Goal: Communication & Community: Answer question/provide support

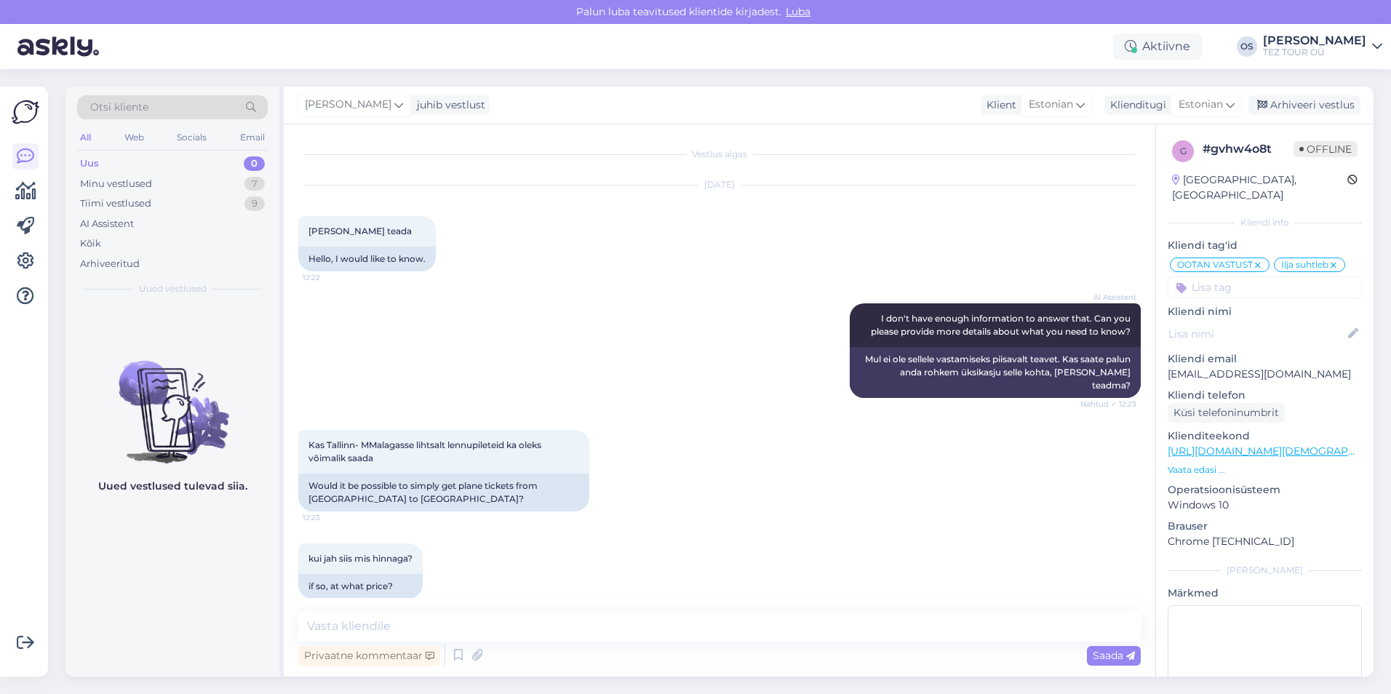
scroll to position [1523, 0]
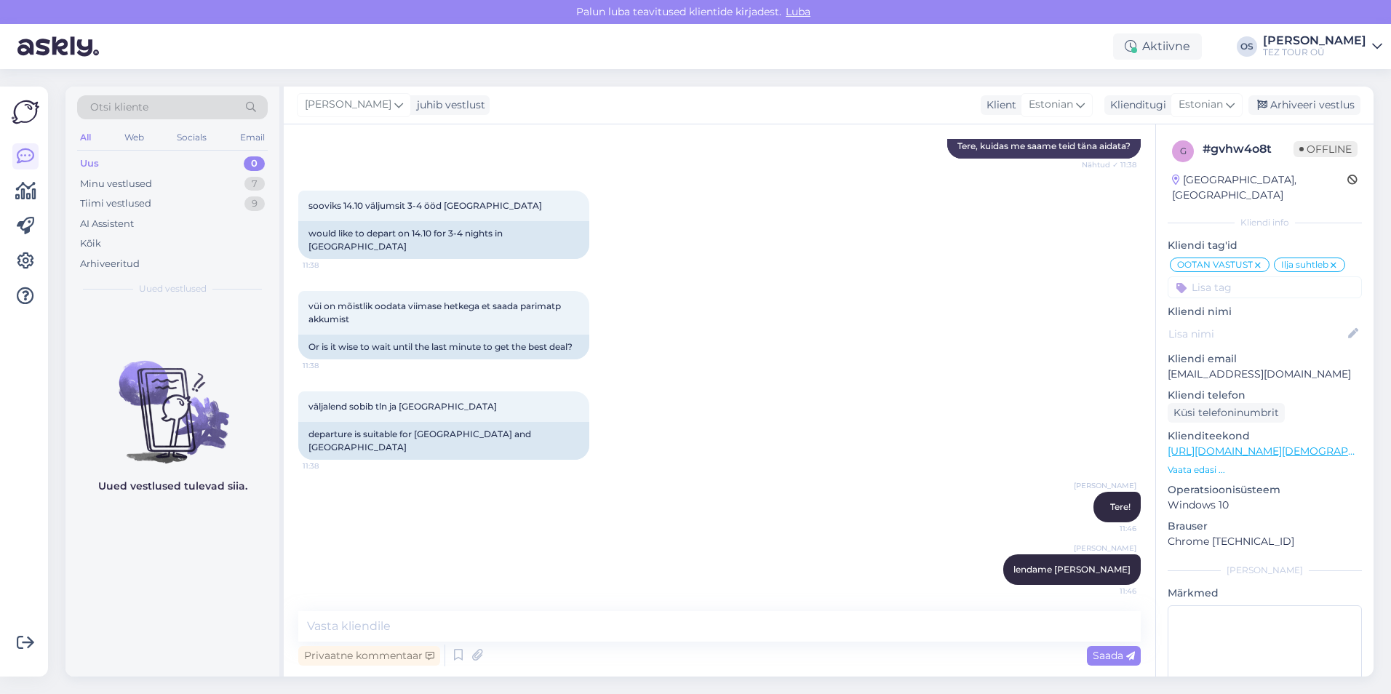
click at [121, 159] on div "Uus 0" at bounding box center [172, 163] width 191 height 20
click at [124, 195] on div "Tiimi vestlused 9" at bounding box center [172, 203] width 191 height 20
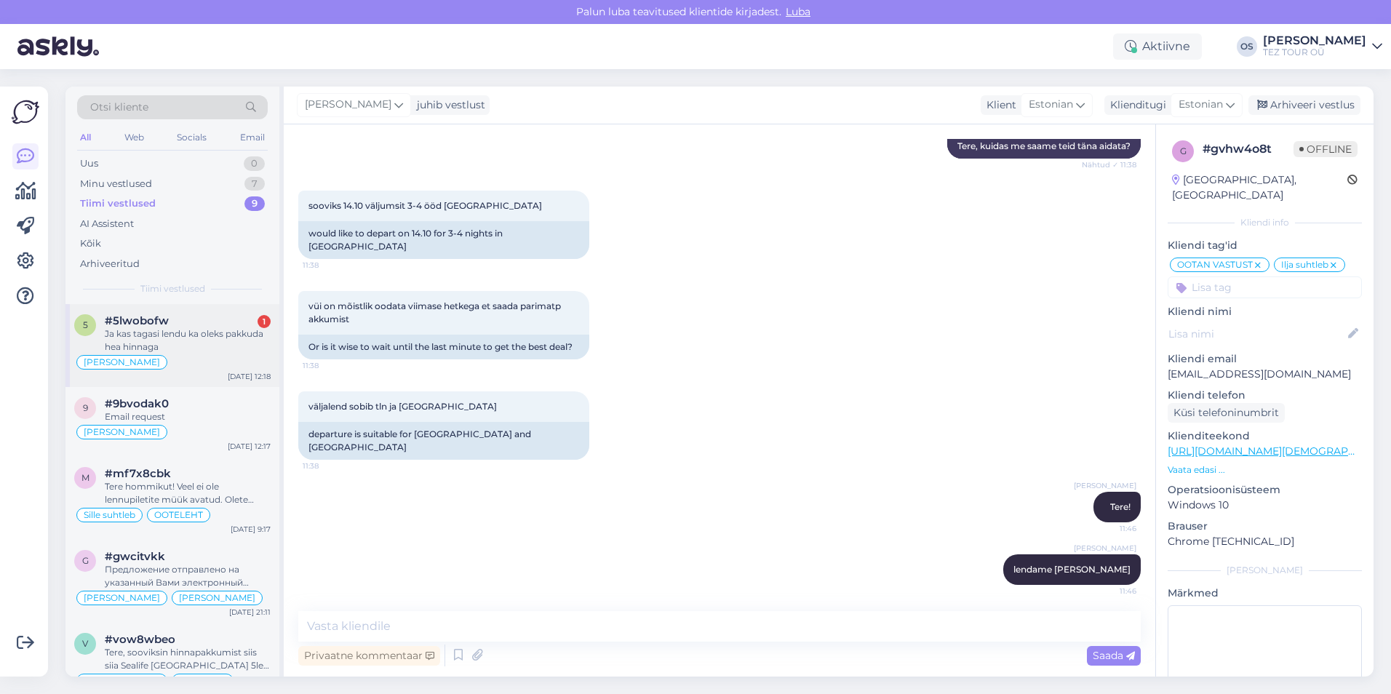
click at [183, 325] on div "#5lwobofw 1" at bounding box center [188, 320] width 166 height 13
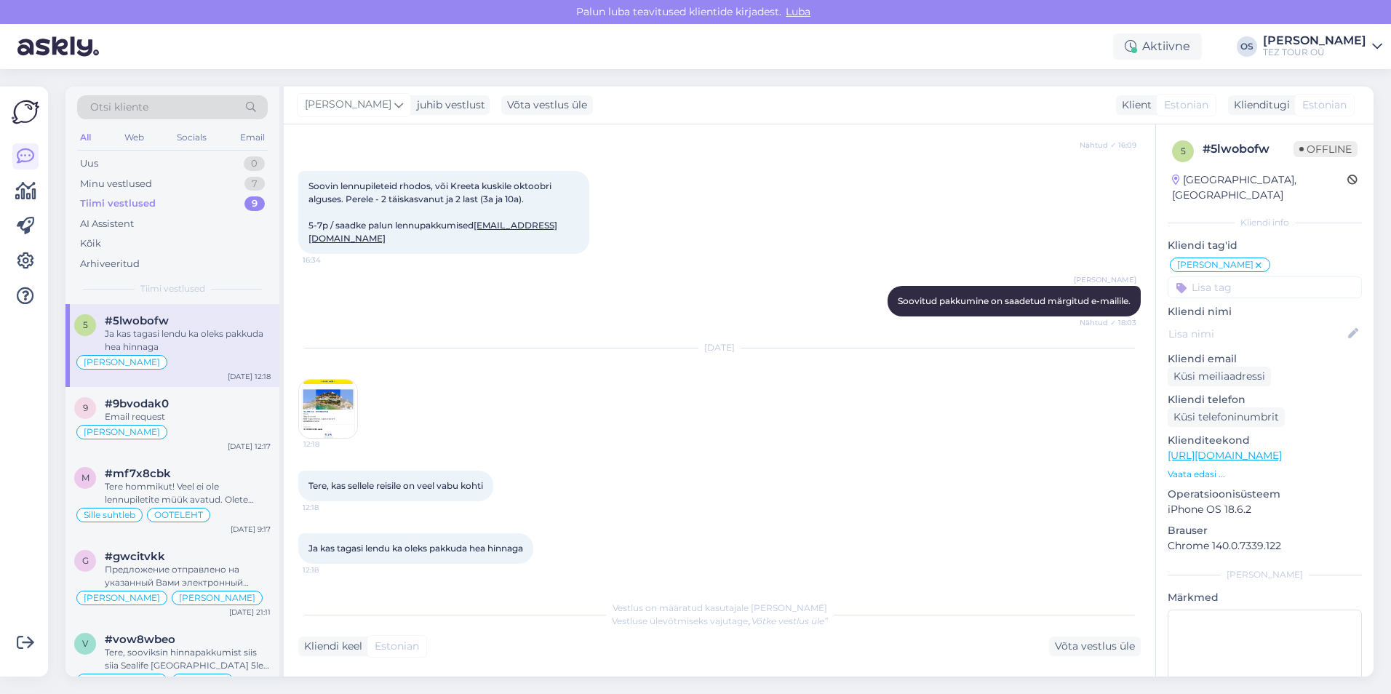
click at [321, 396] on img at bounding box center [328, 409] width 58 height 58
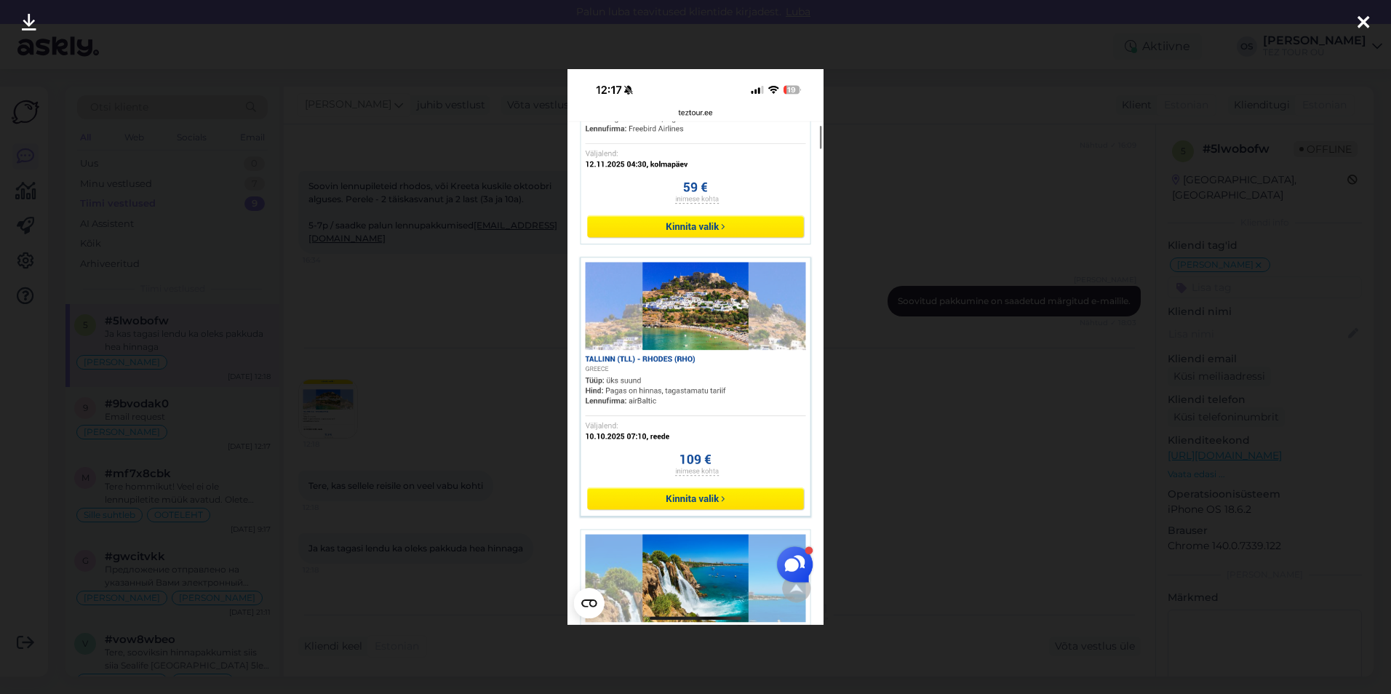
click at [1362, 23] on icon at bounding box center [1363, 23] width 12 height 19
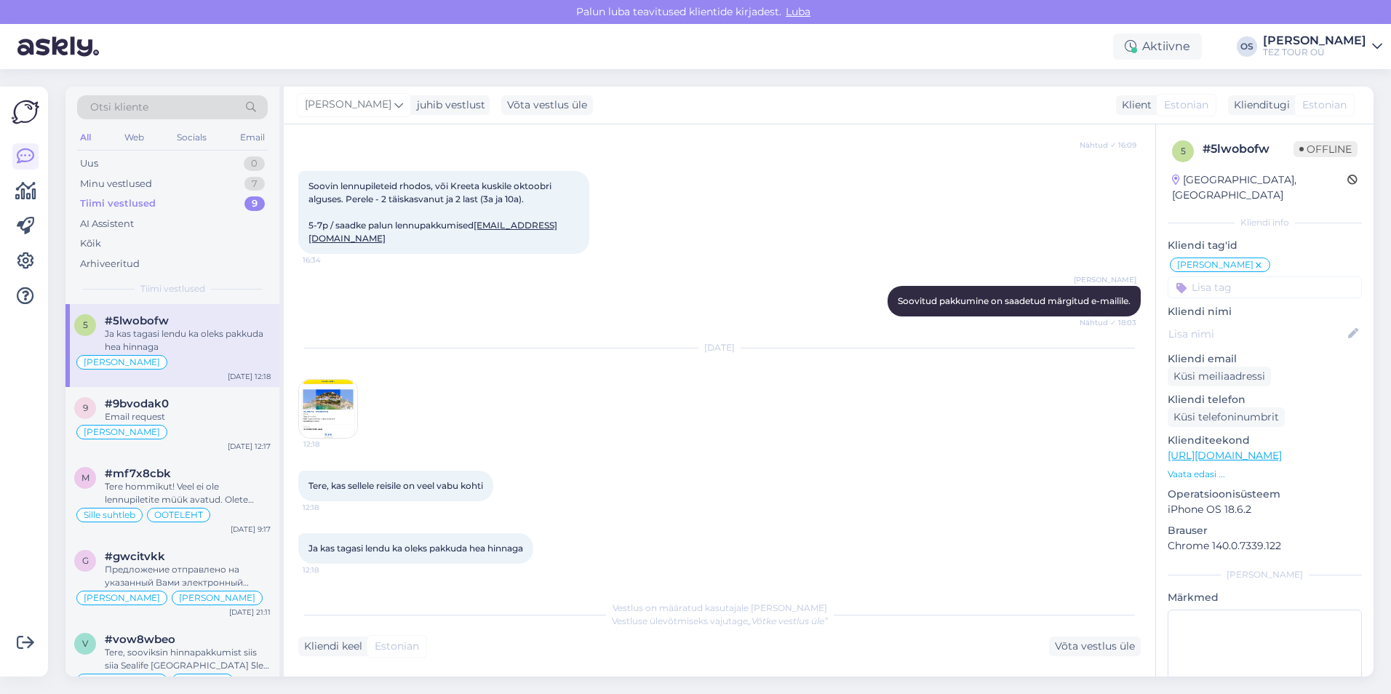
click at [131, 201] on div "Tiimi vestlused" at bounding box center [118, 203] width 76 height 15
click at [182, 424] on div "[PERSON_NAME]" at bounding box center [172, 431] width 196 height 17
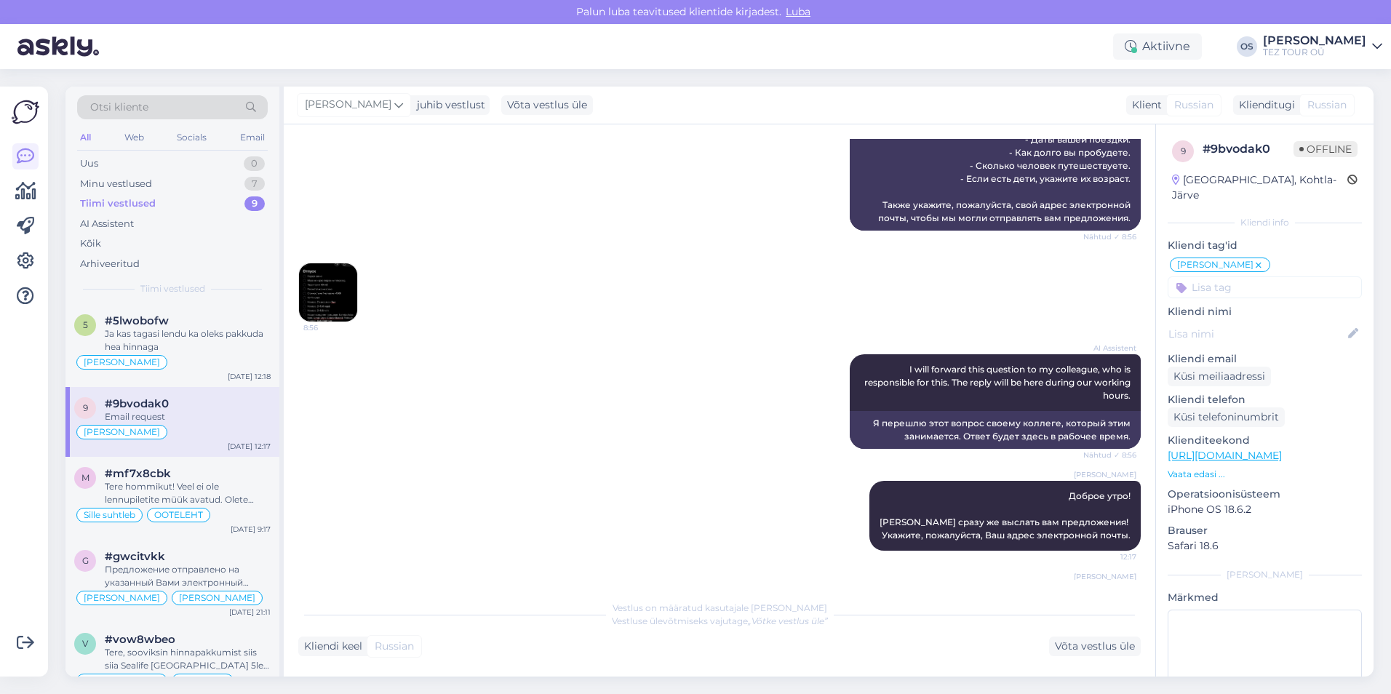
click at [340, 290] on img at bounding box center [328, 292] width 58 height 58
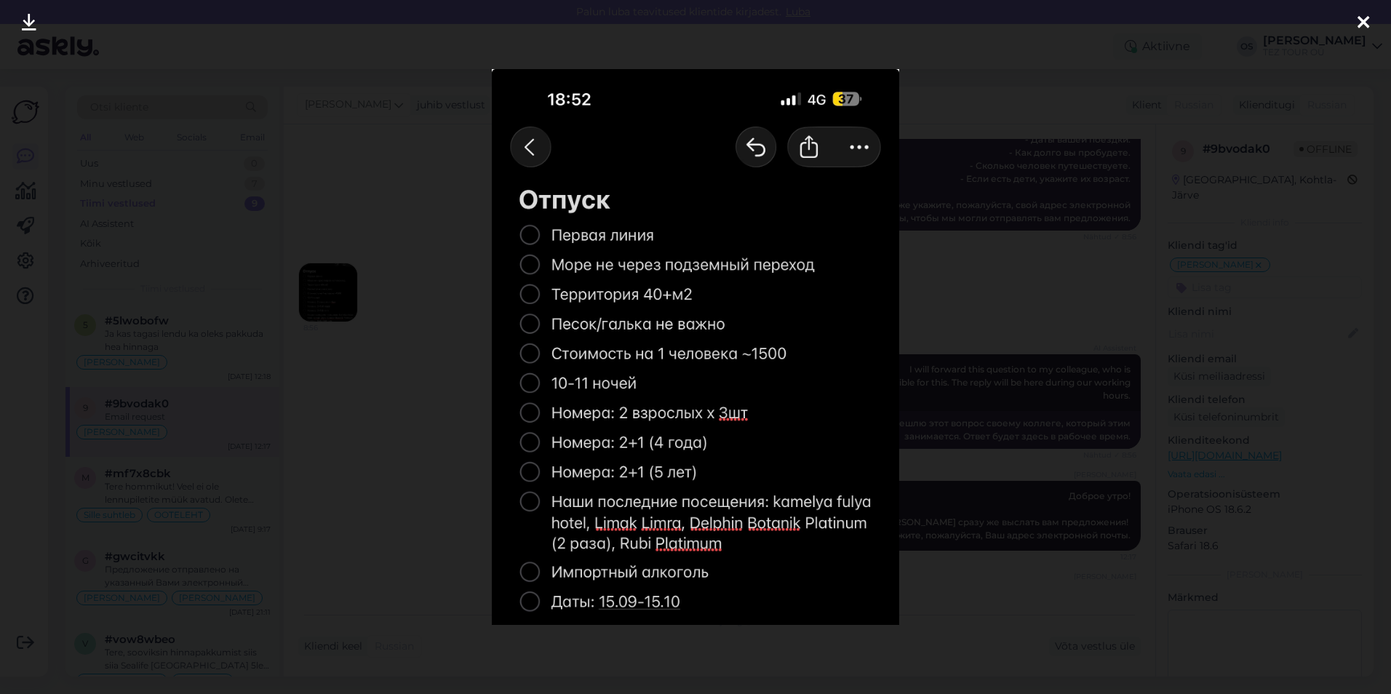
click at [1362, 20] on icon at bounding box center [1363, 23] width 12 height 19
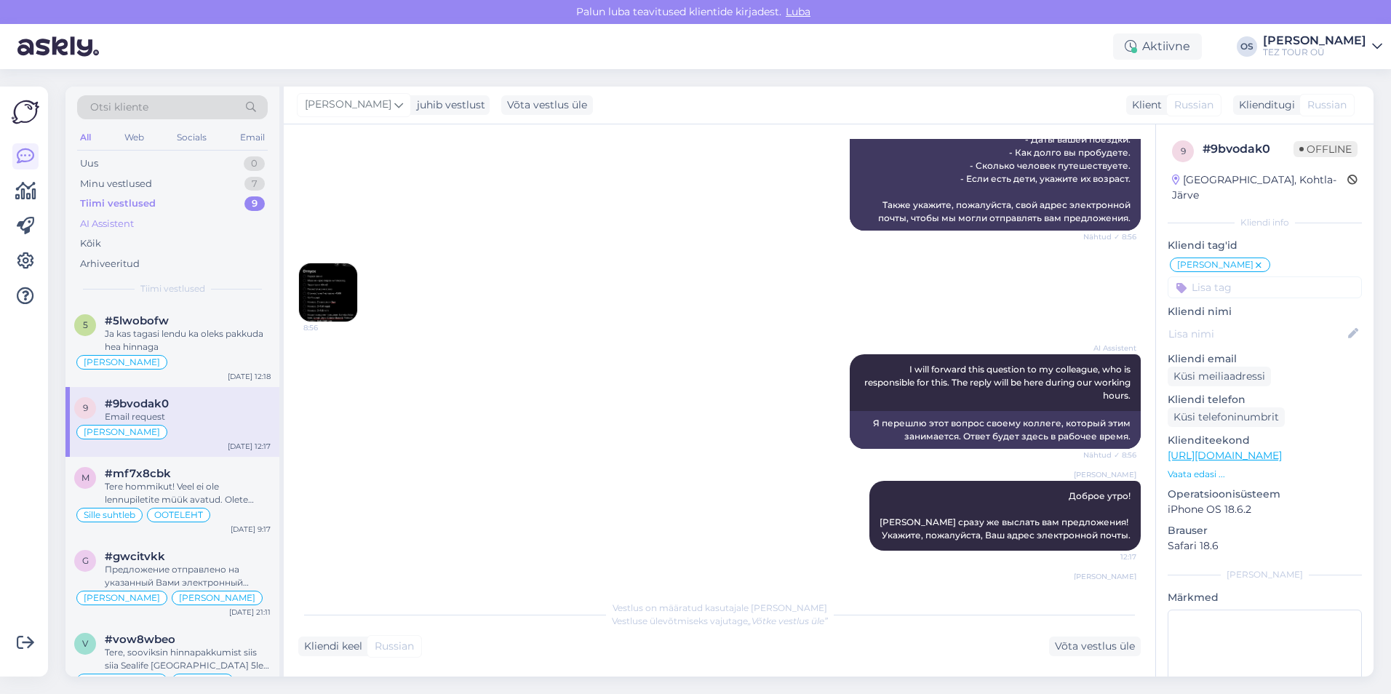
drag, startPoint x: 185, startPoint y: 324, endPoint x: 165, endPoint y: 223, distance: 102.3
click at [185, 323] on div "#5lwobofw" at bounding box center [188, 320] width 166 height 13
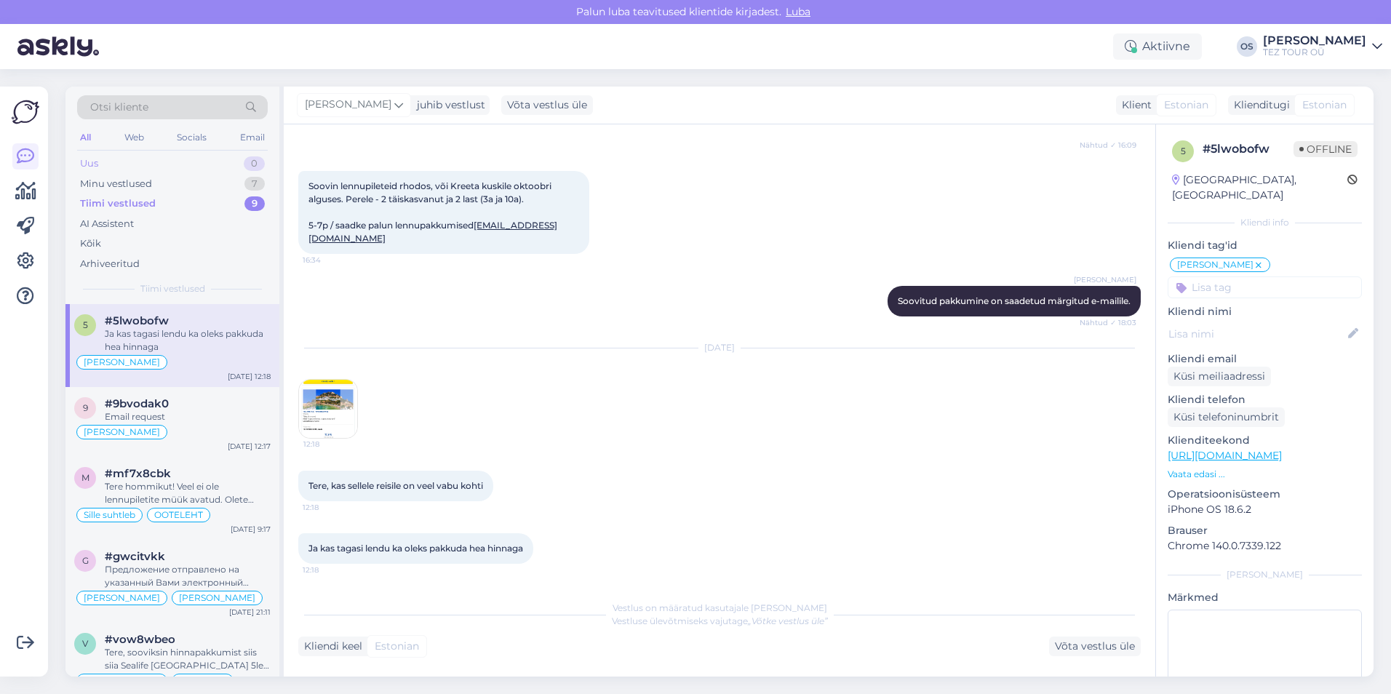
click at [108, 164] on div "Uus 0" at bounding box center [172, 163] width 191 height 20
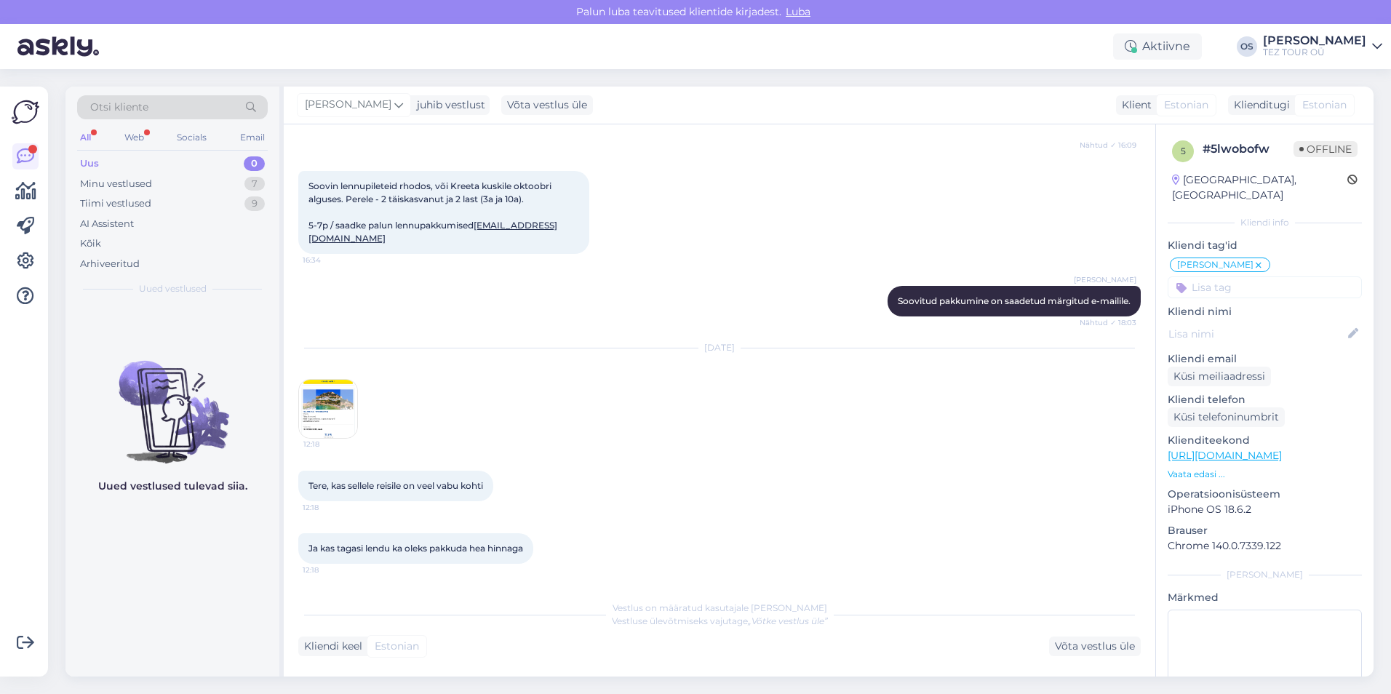
click at [133, 161] on div "Uus 0" at bounding box center [172, 163] width 191 height 20
click at [121, 183] on div "Minu vestlused" at bounding box center [116, 184] width 72 height 15
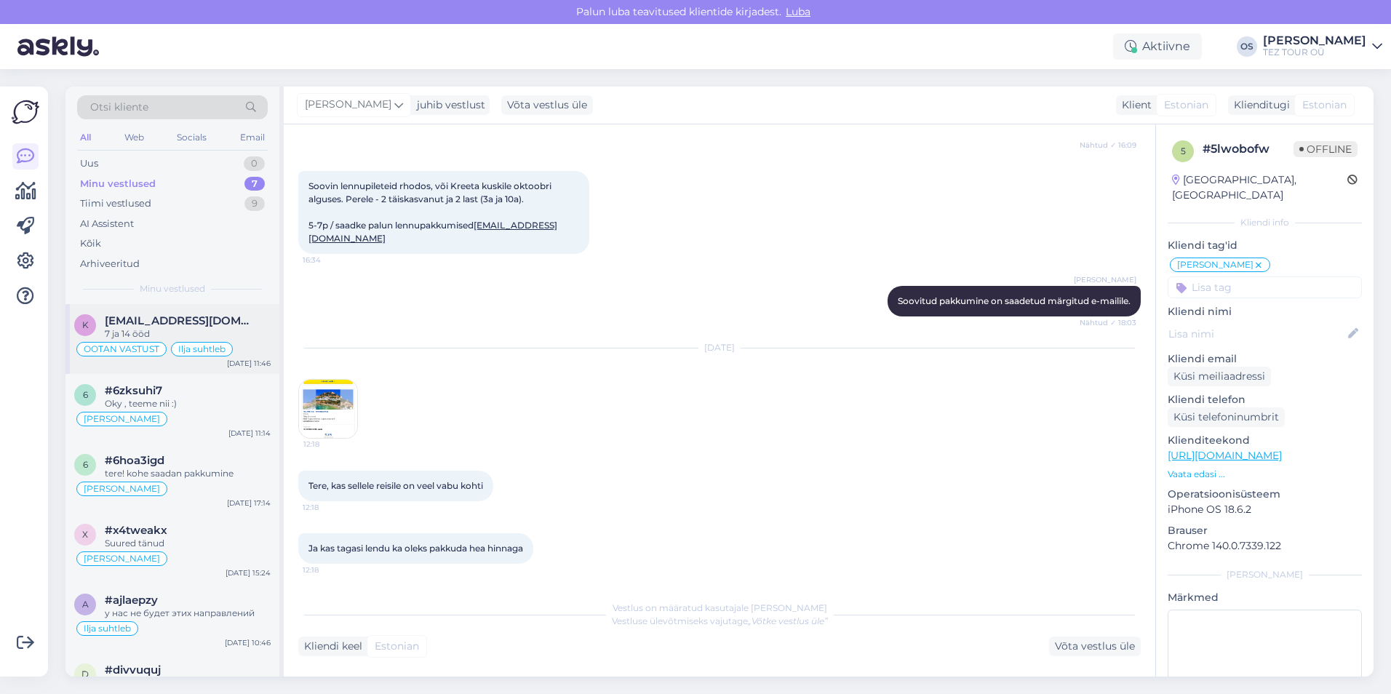
click at [176, 318] on span "[EMAIL_ADDRESS][DOMAIN_NAME]" at bounding box center [180, 320] width 151 height 13
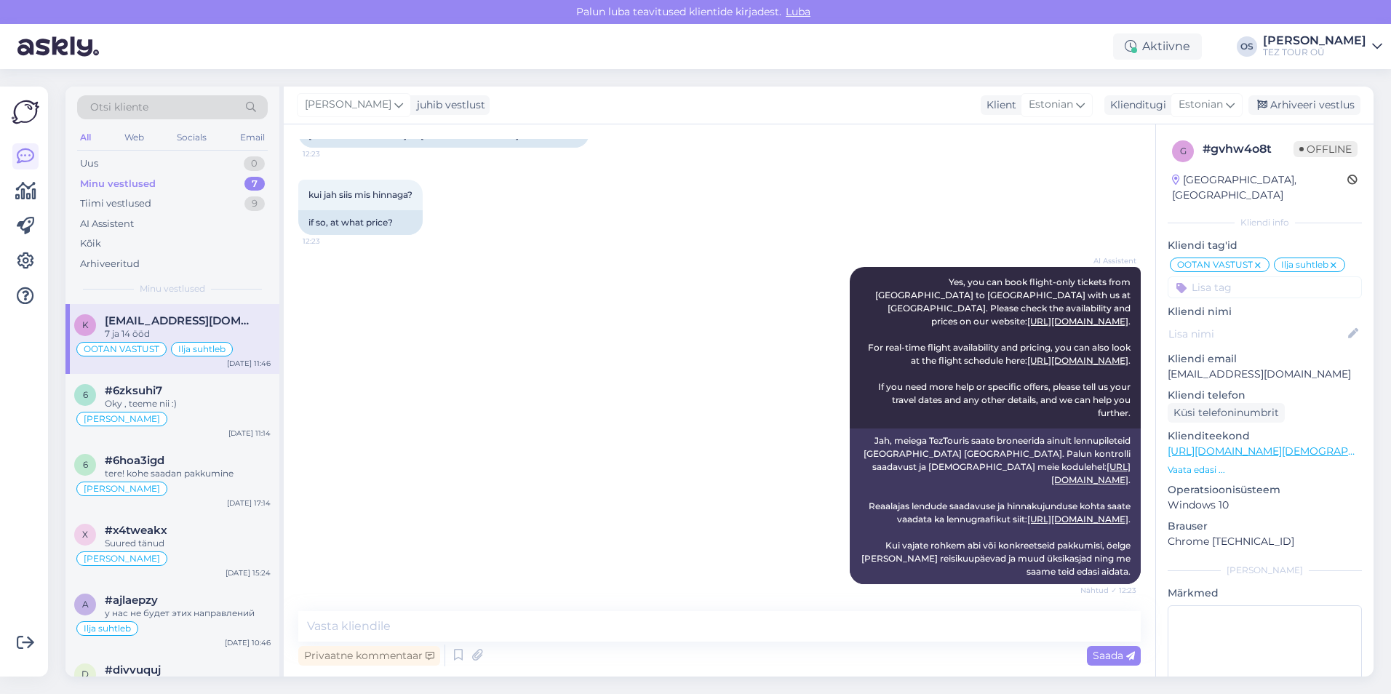
scroll to position [1523, 0]
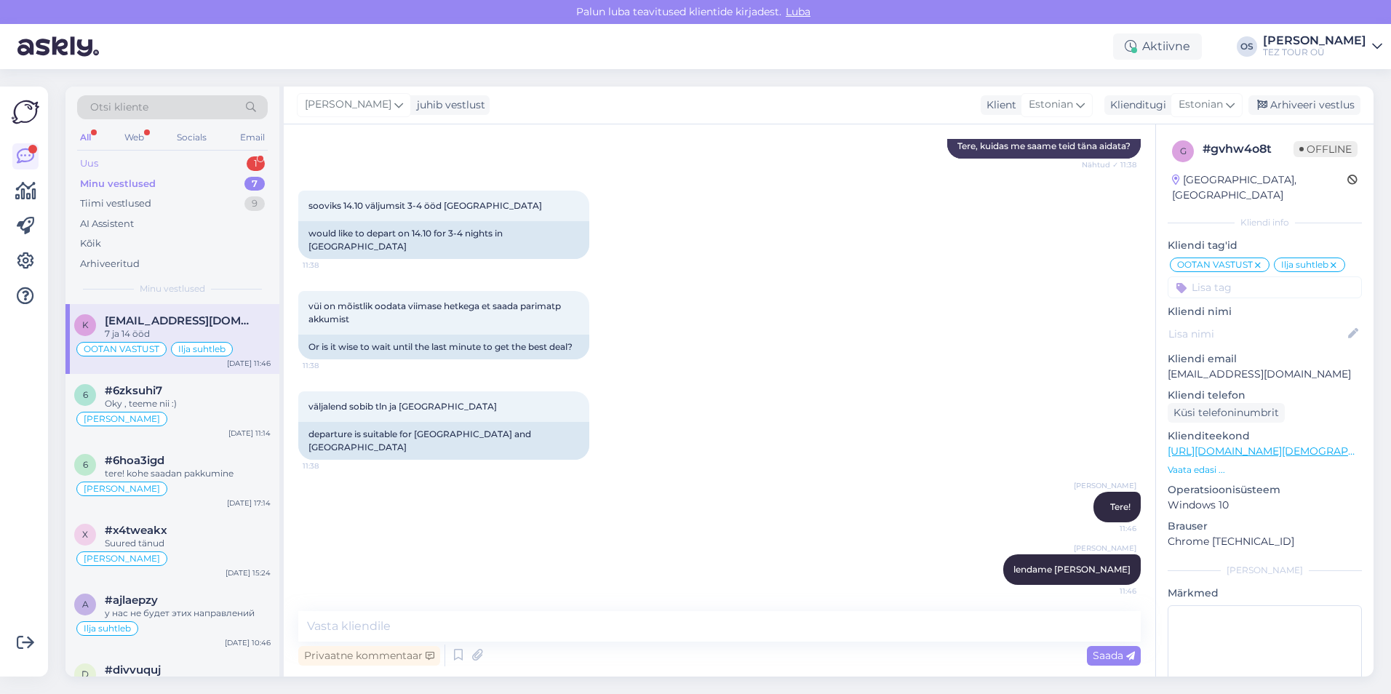
click at [136, 156] on div "Uus 1" at bounding box center [172, 163] width 191 height 20
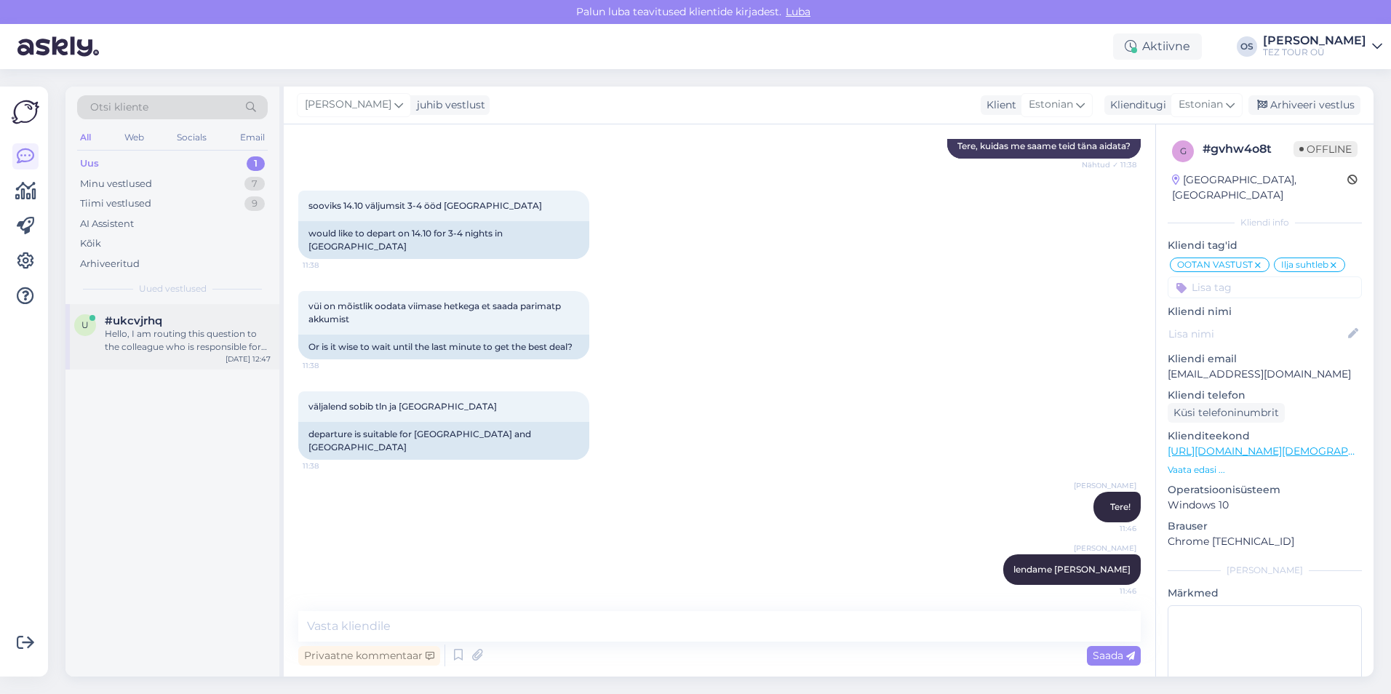
click at [178, 316] on div "#ukcvjrhq" at bounding box center [188, 320] width 166 height 13
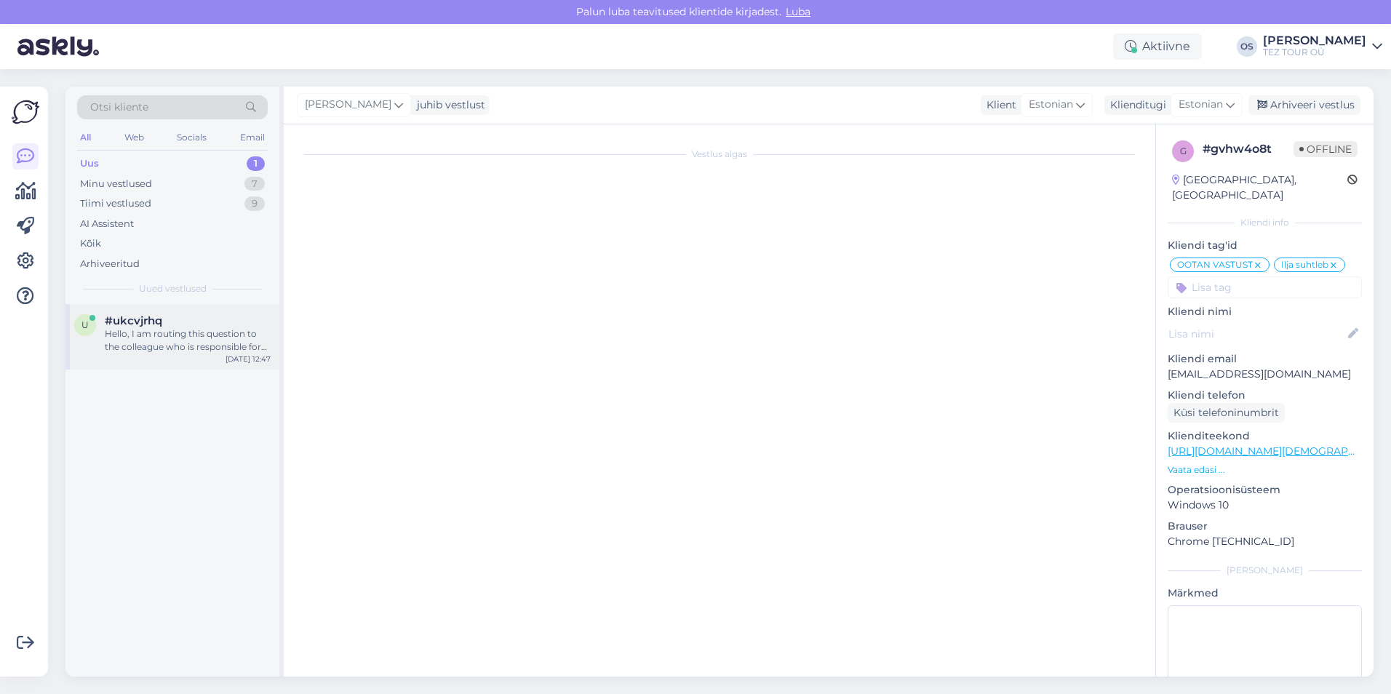
scroll to position [0, 0]
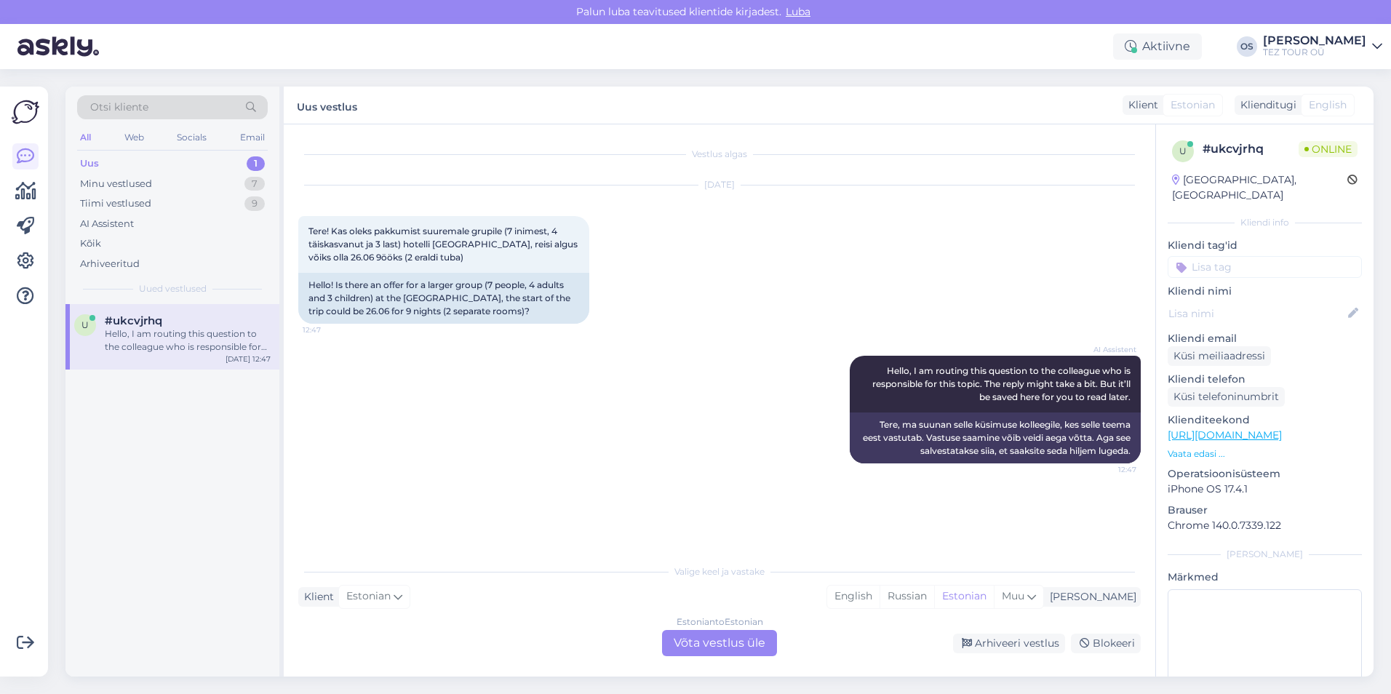
click at [739, 636] on div "Estonian to Estonian Võta vestlus üle" at bounding box center [719, 643] width 115 height 26
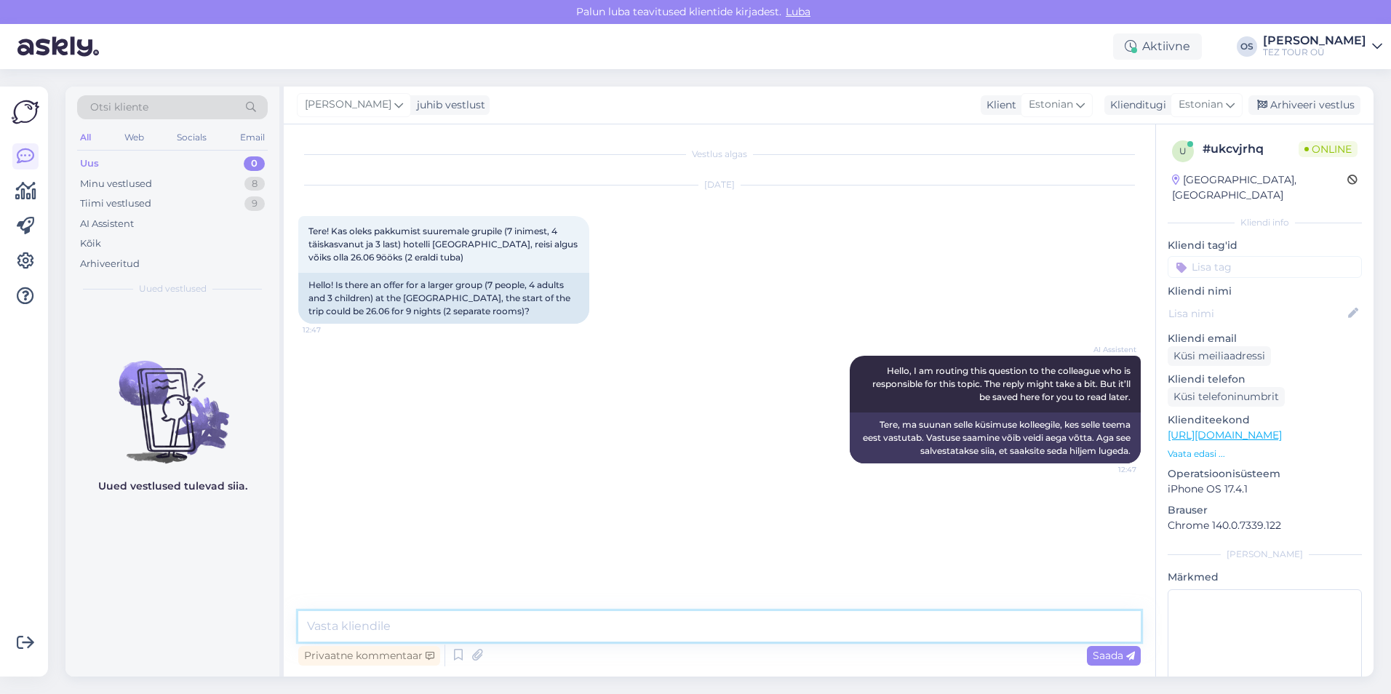
click at [386, 627] on textarea at bounding box center [719, 626] width 842 height 31
type textarea "Tere!"
type textarea "palun saatke oma email"
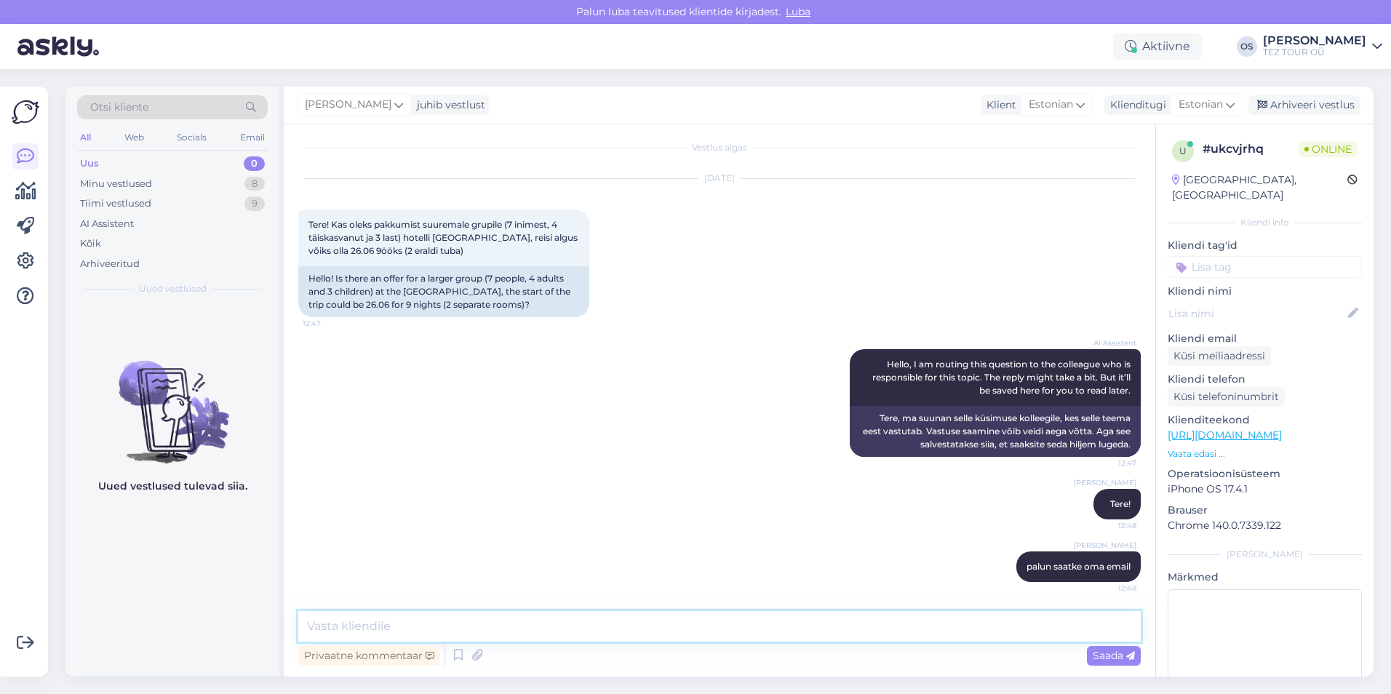
click at [351, 626] on textarea at bounding box center [719, 626] width 842 height 31
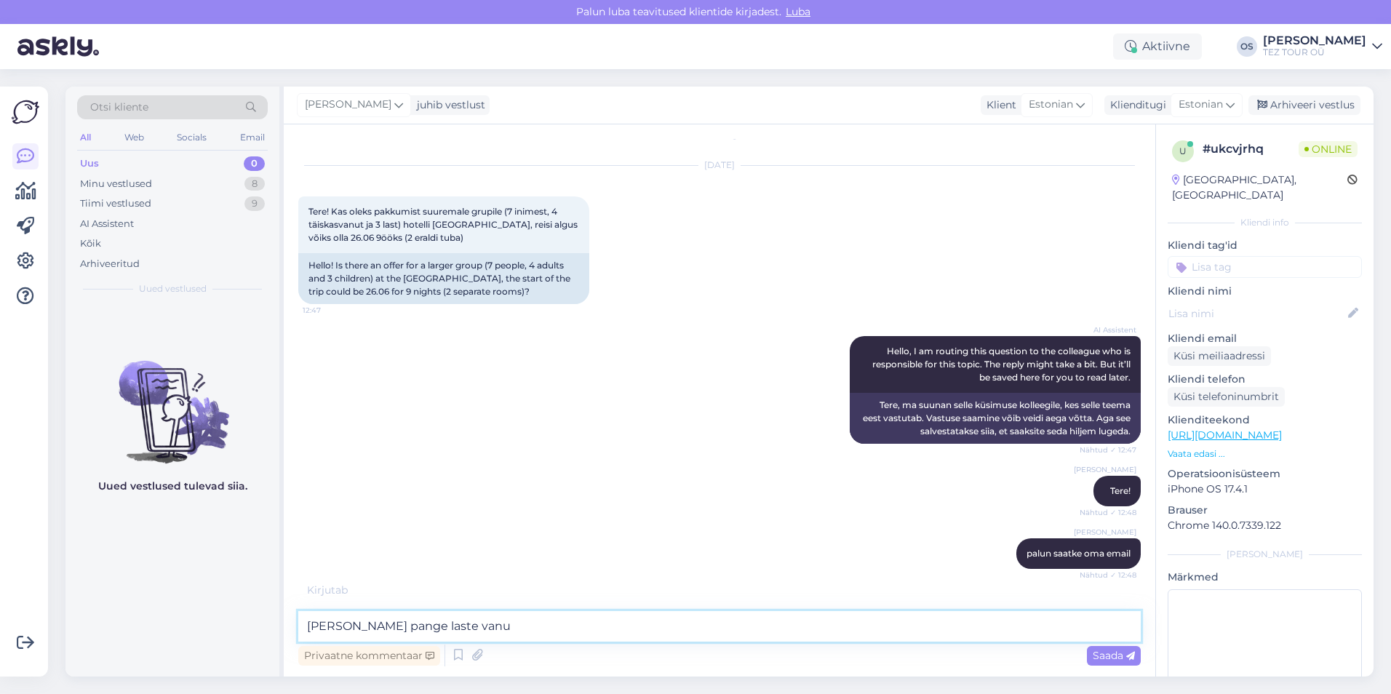
type textarea "[PERSON_NAME] pange [PERSON_NAME]"
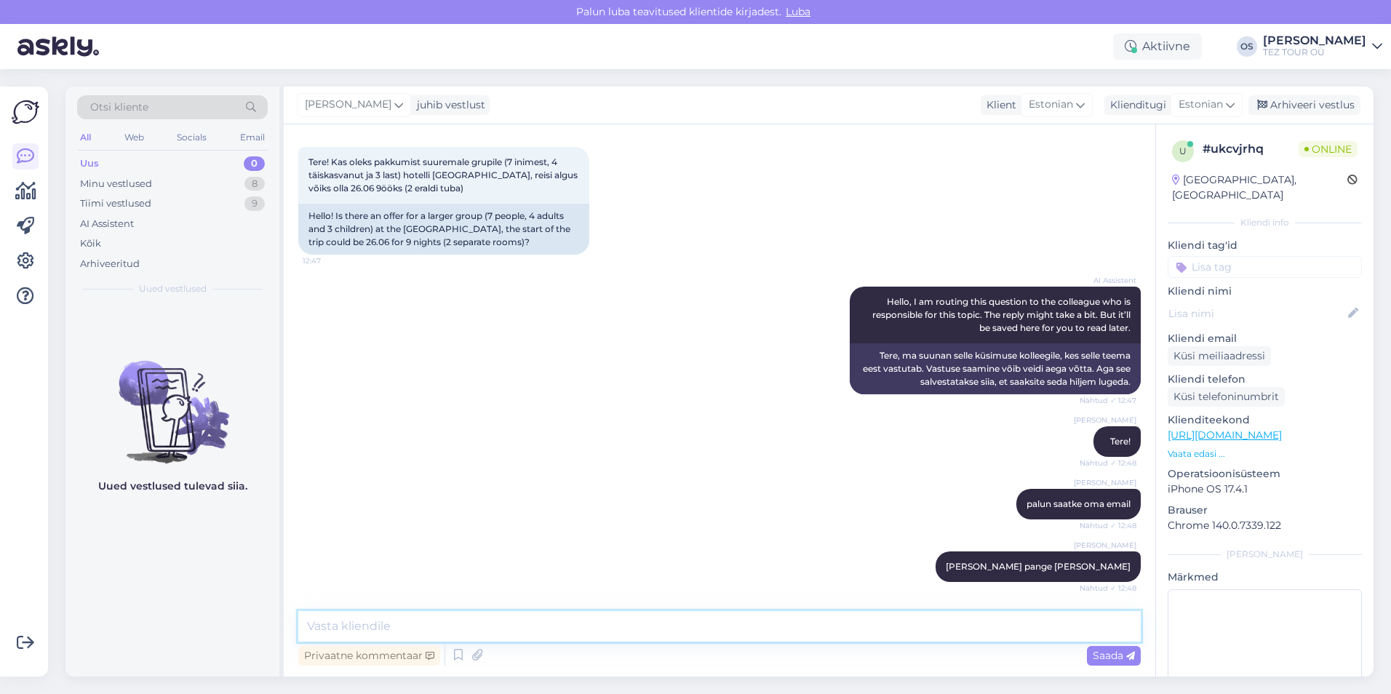
click at [348, 619] on textarea at bounding box center [719, 626] width 842 height 31
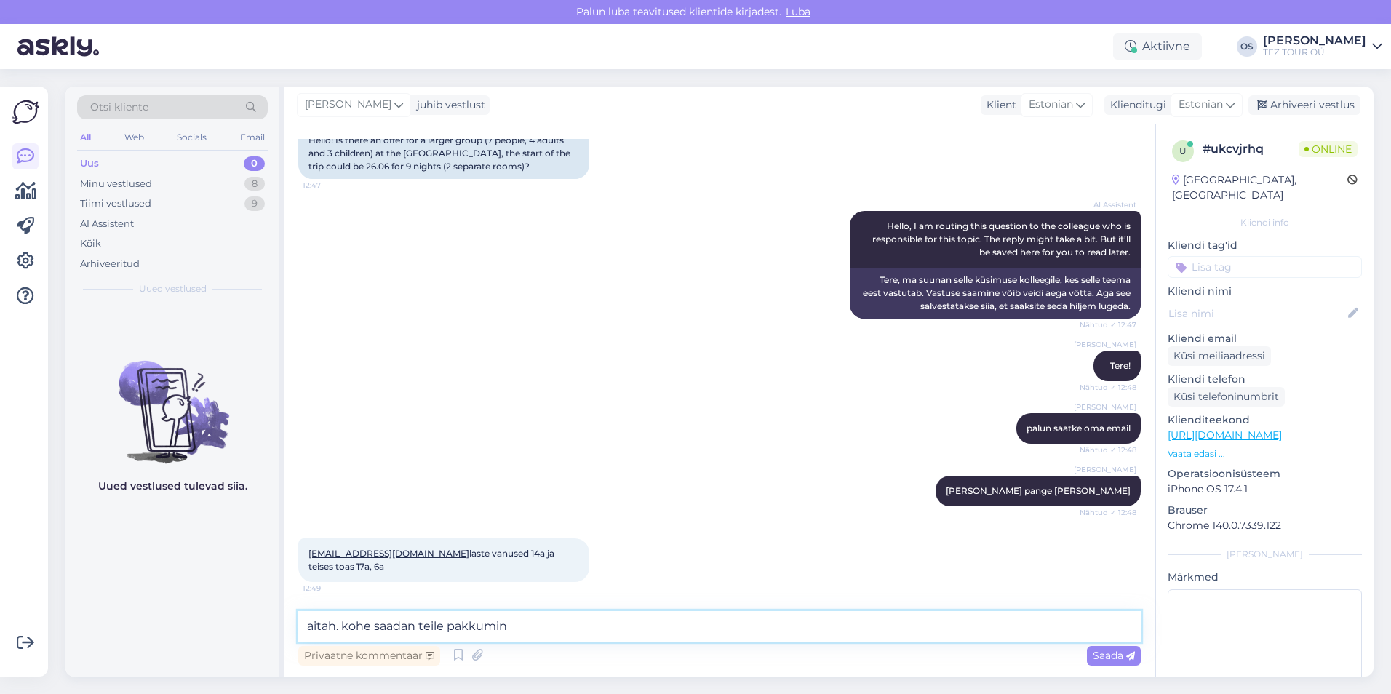
type textarea "aitah. kohe saadan teile pakkumine"
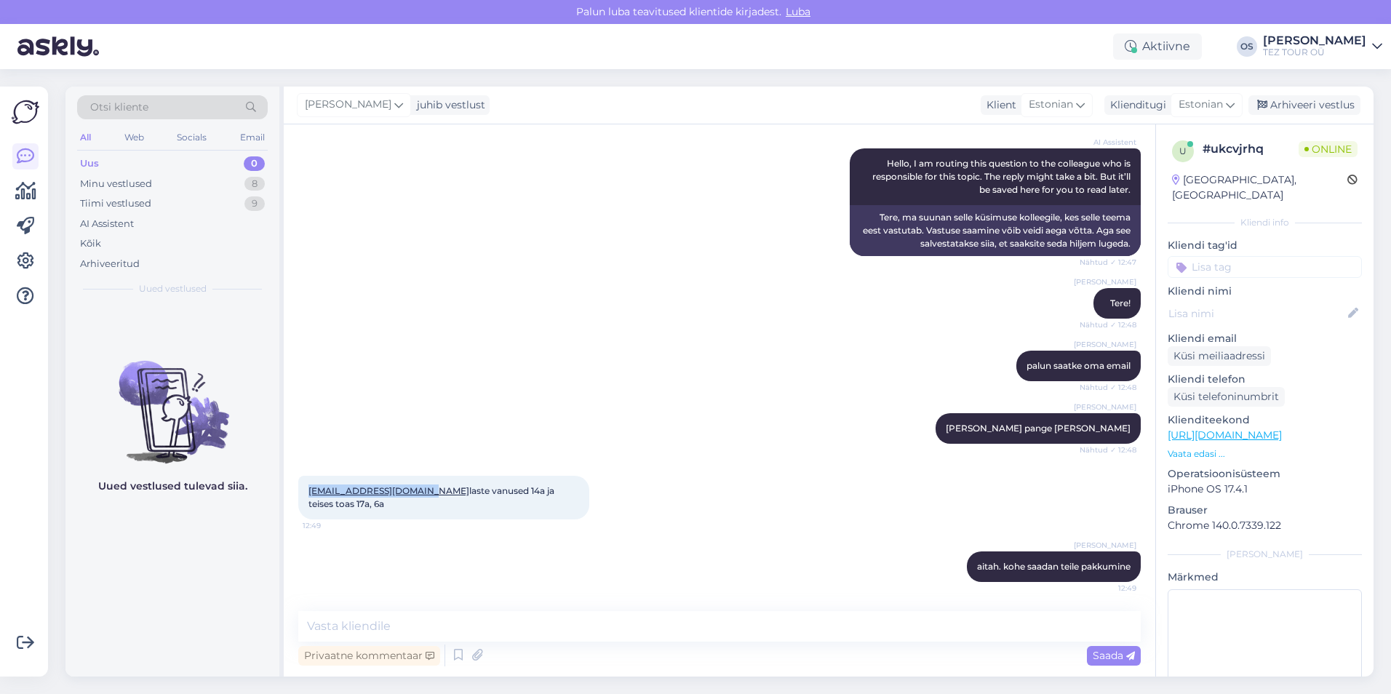
drag, startPoint x: 307, startPoint y: 490, endPoint x: 421, endPoint y: 492, distance: 114.2
click at [421, 492] on div "[EMAIL_ADDRESS][DOMAIN_NAME] laste vanused 14a ja teises toas 17a, 6a 12:49" at bounding box center [443, 498] width 291 height 44
drag, startPoint x: 421, startPoint y: 492, endPoint x: 413, endPoint y: 494, distance: 8.3
copy link "[EMAIL_ADDRESS][DOMAIN_NAME]"
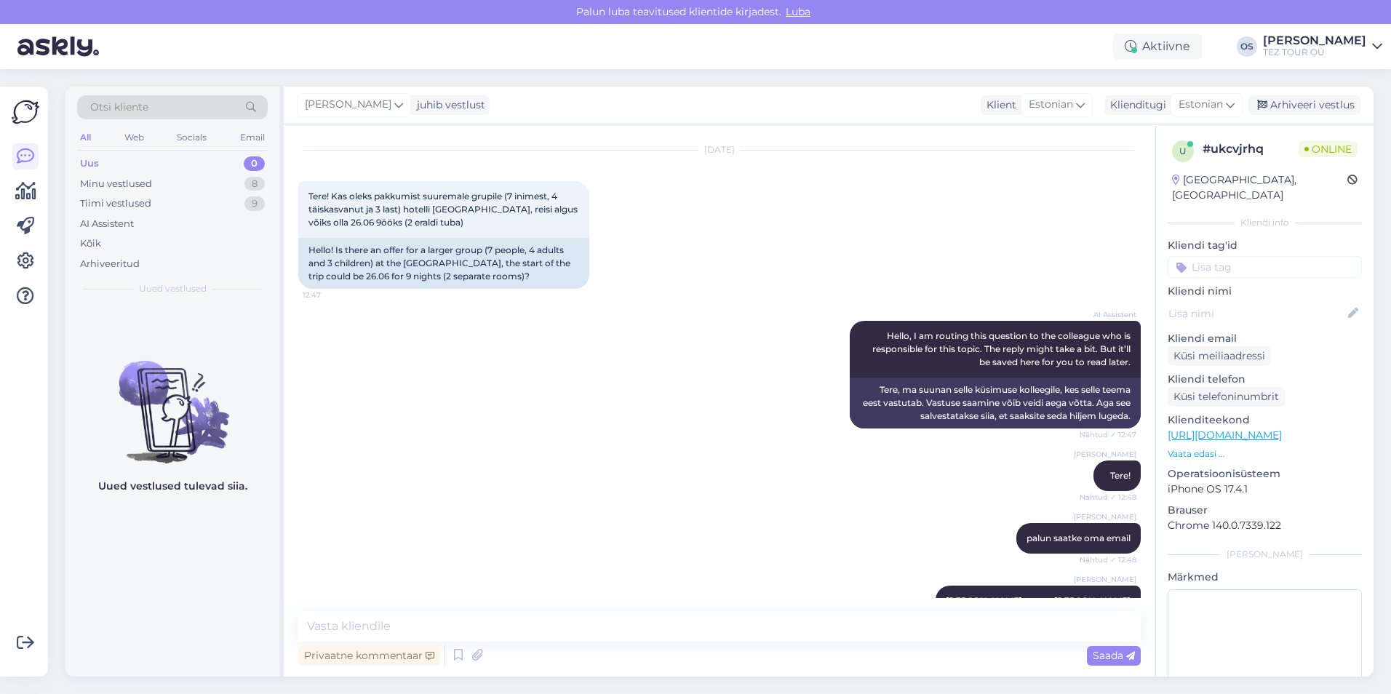
scroll to position [0, 0]
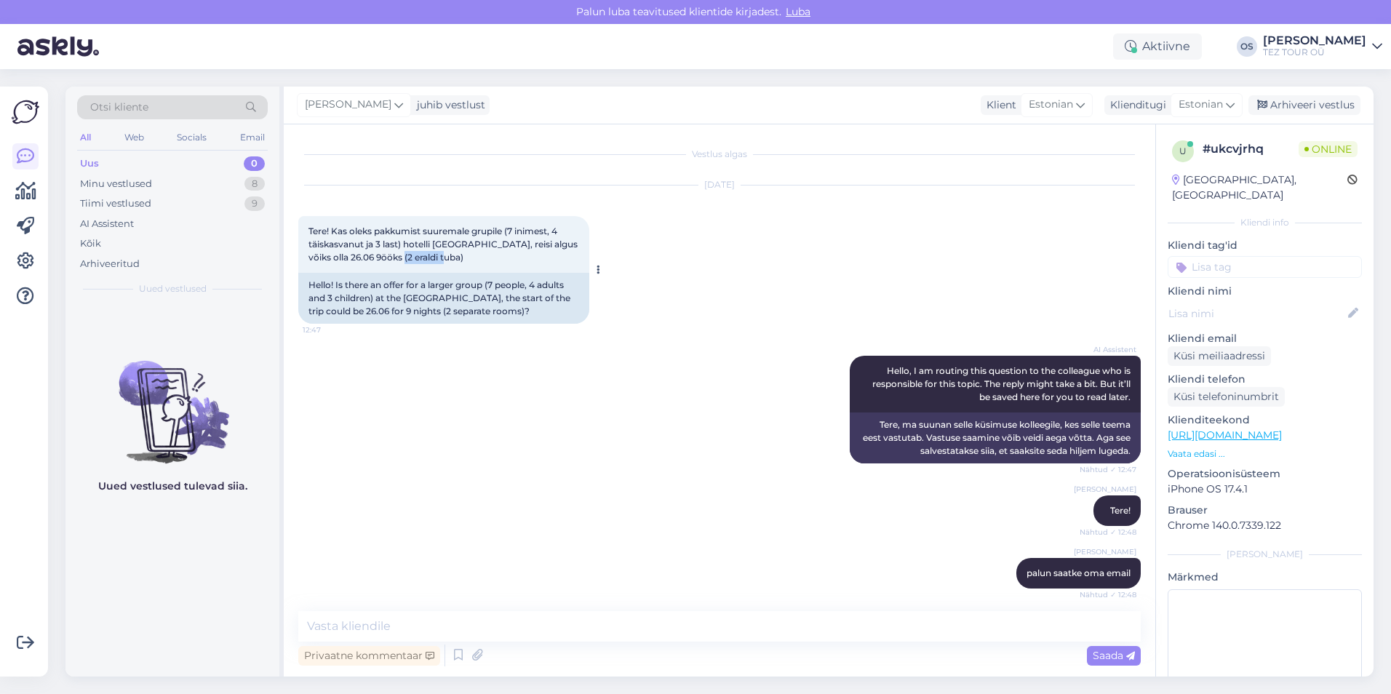
drag, startPoint x: 403, startPoint y: 253, endPoint x: 448, endPoint y: 255, distance: 45.2
click at [448, 255] on span "Tere! Kas oleks pakkumist suuremale grupile (7 inimest, 4 täiskasvanut ja 3 las…" at bounding box center [443, 244] width 271 height 37
copy span "26.06 9ööks"
paste textarea "26.06 9ööks"
type textarea "26.06 9ööks - mõtlene jarmisel aastal?"
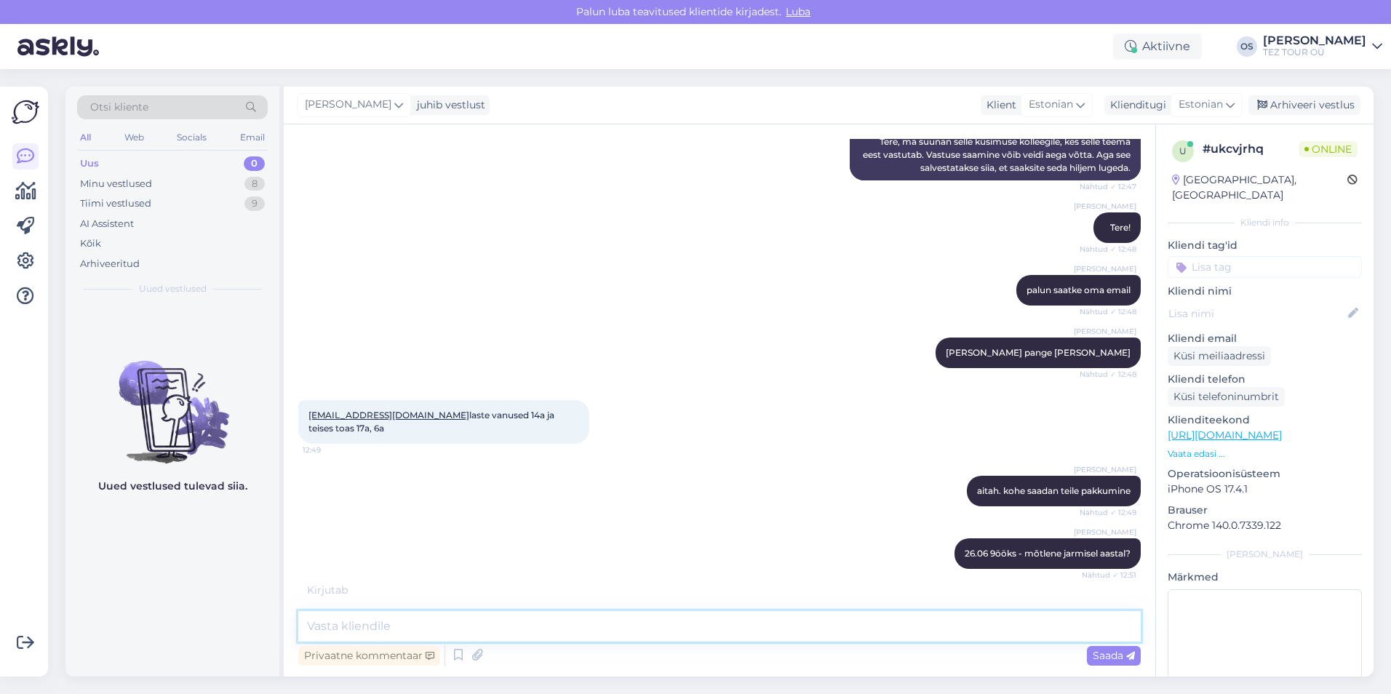
scroll to position [346, 0]
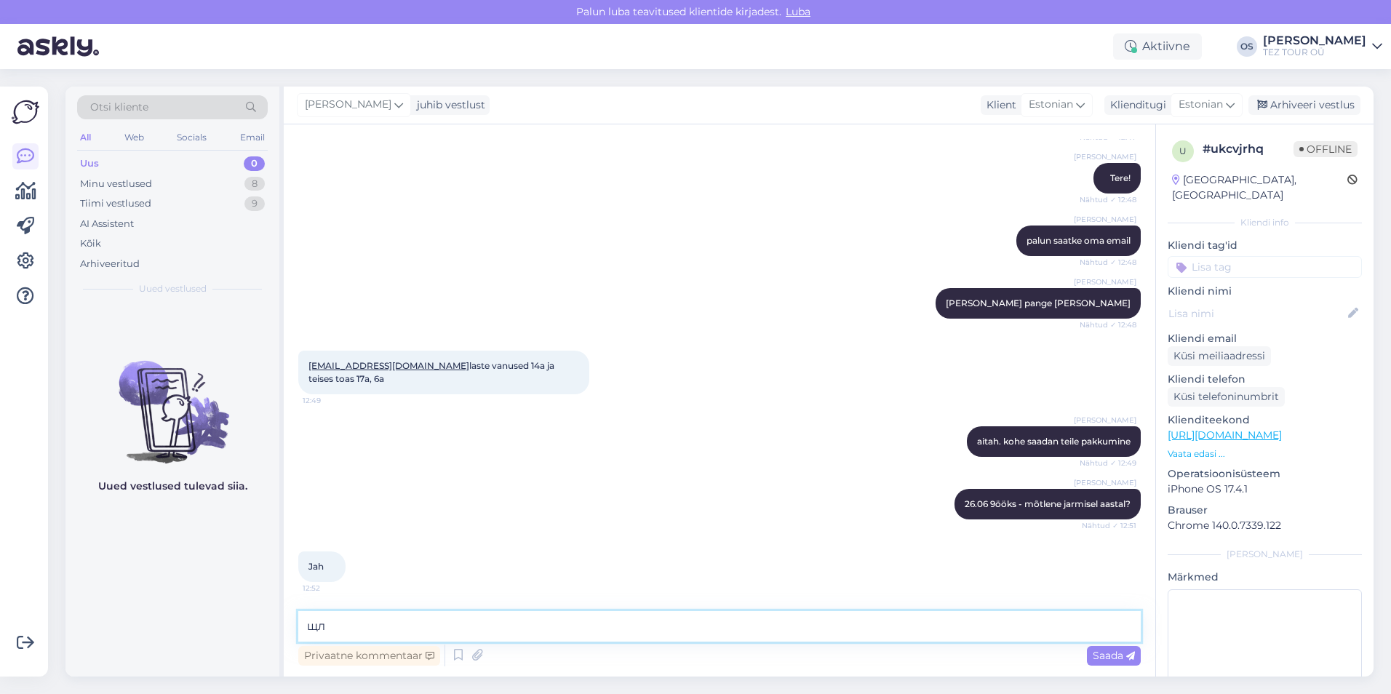
type textarea "щ"
type textarea "ок"
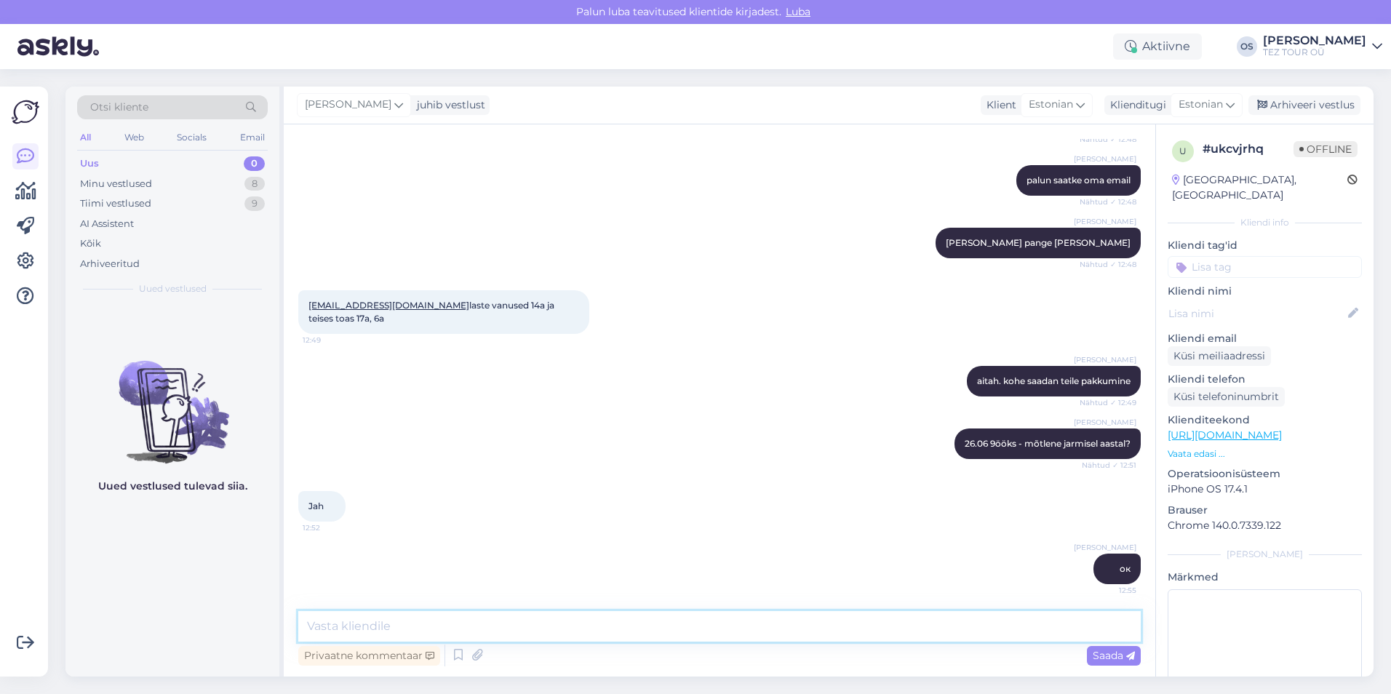
scroll to position [408, 0]
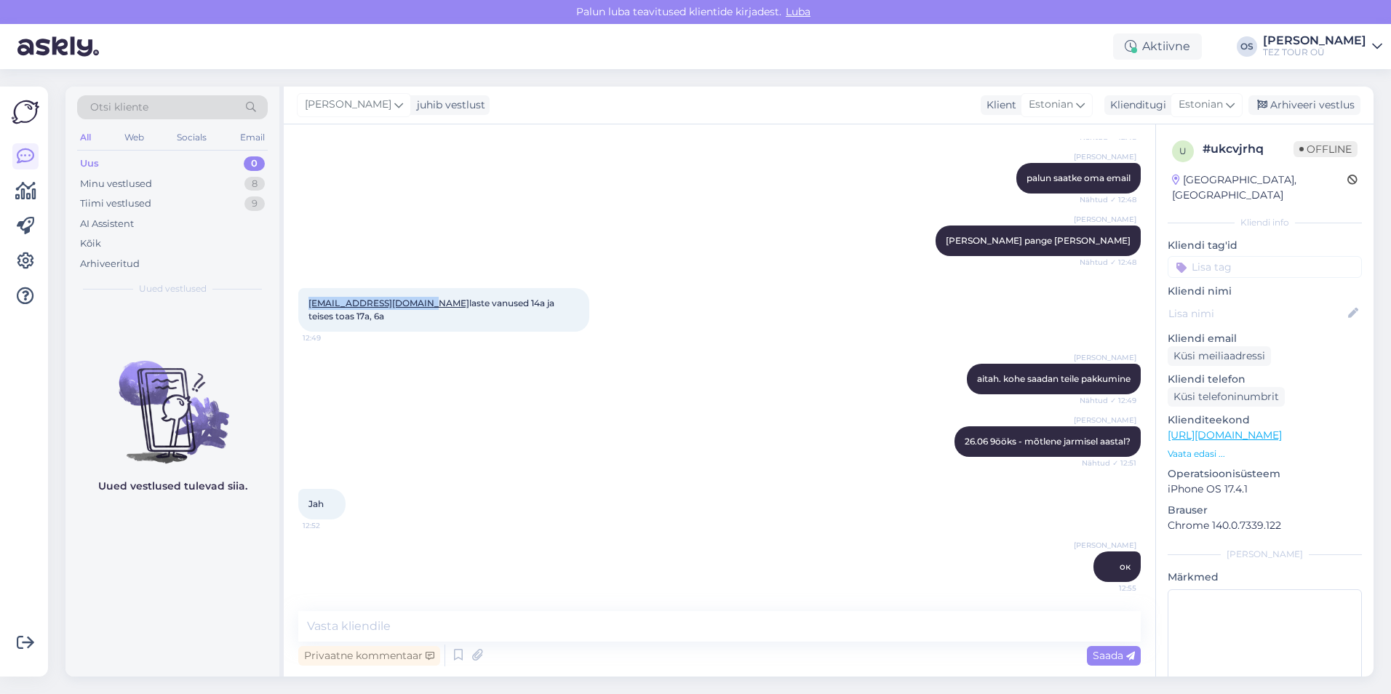
drag, startPoint x: 306, startPoint y: 298, endPoint x: 424, endPoint y: 302, distance: 118.6
click at [424, 302] on div "[EMAIL_ADDRESS][DOMAIN_NAME] laste vanused 14a ja teises toas 17a, 6a 12:49" at bounding box center [443, 310] width 291 height 44
drag, startPoint x: 424, startPoint y: 302, endPoint x: 415, endPoint y: 303, distance: 8.8
copy link "[EMAIL_ADDRESS][DOMAIN_NAME]"
click at [107, 202] on div "Tiimi vestlused" at bounding box center [115, 203] width 71 height 15
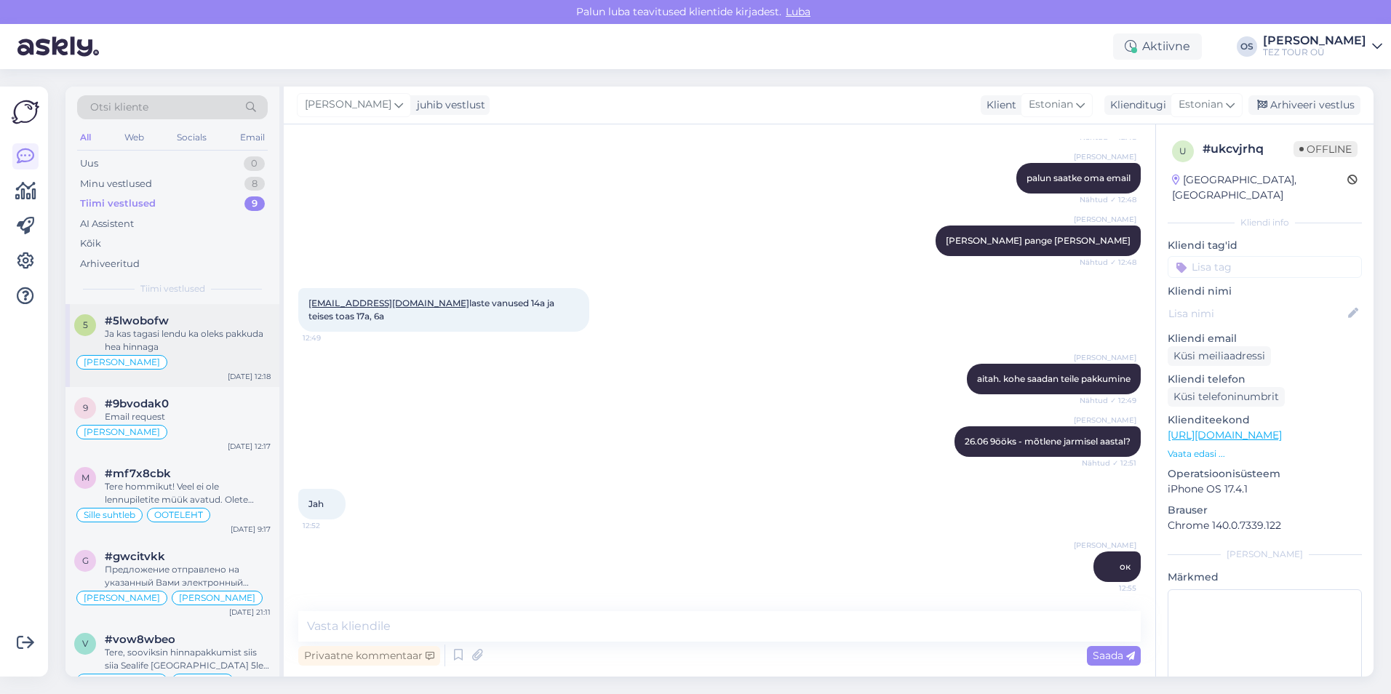
click at [199, 340] on div "Ja kas tagasi lendu ka oleks pakkuda hea hinnaga" at bounding box center [188, 340] width 166 height 26
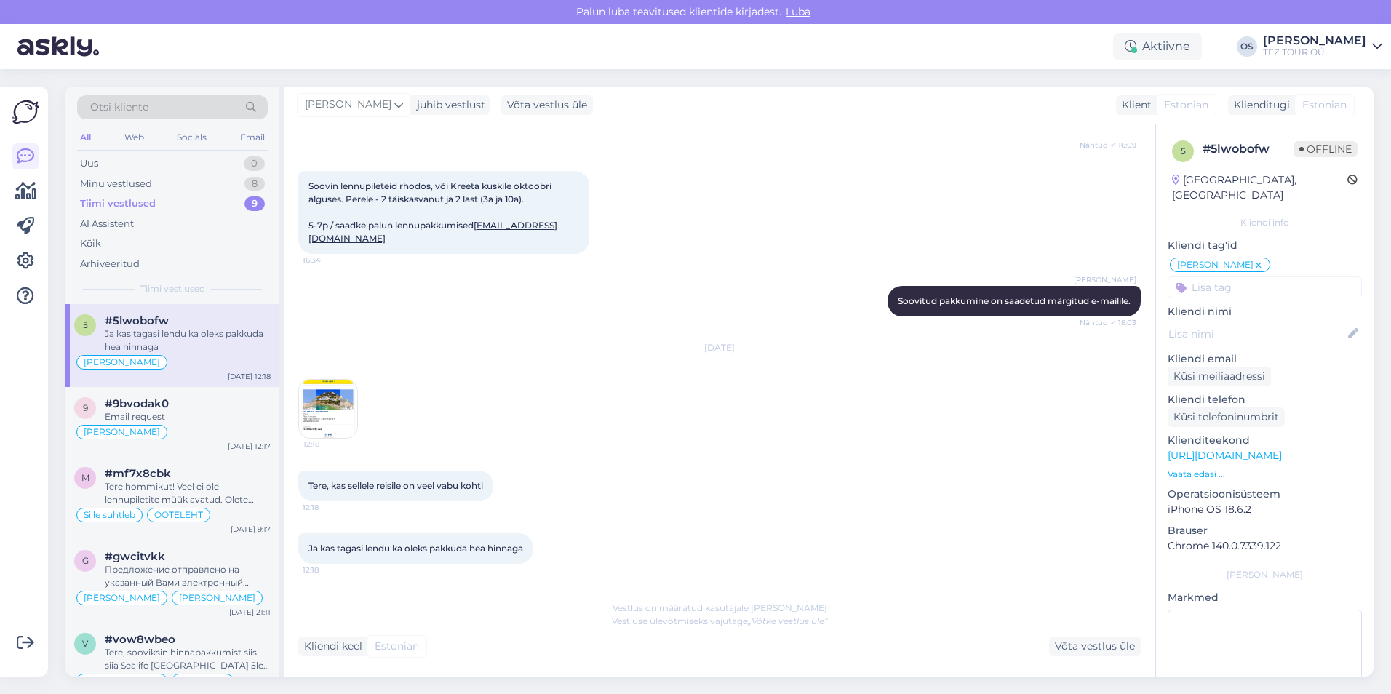
scroll to position [364, 0]
click at [210, 416] on div "Email request" at bounding box center [188, 416] width 166 height 13
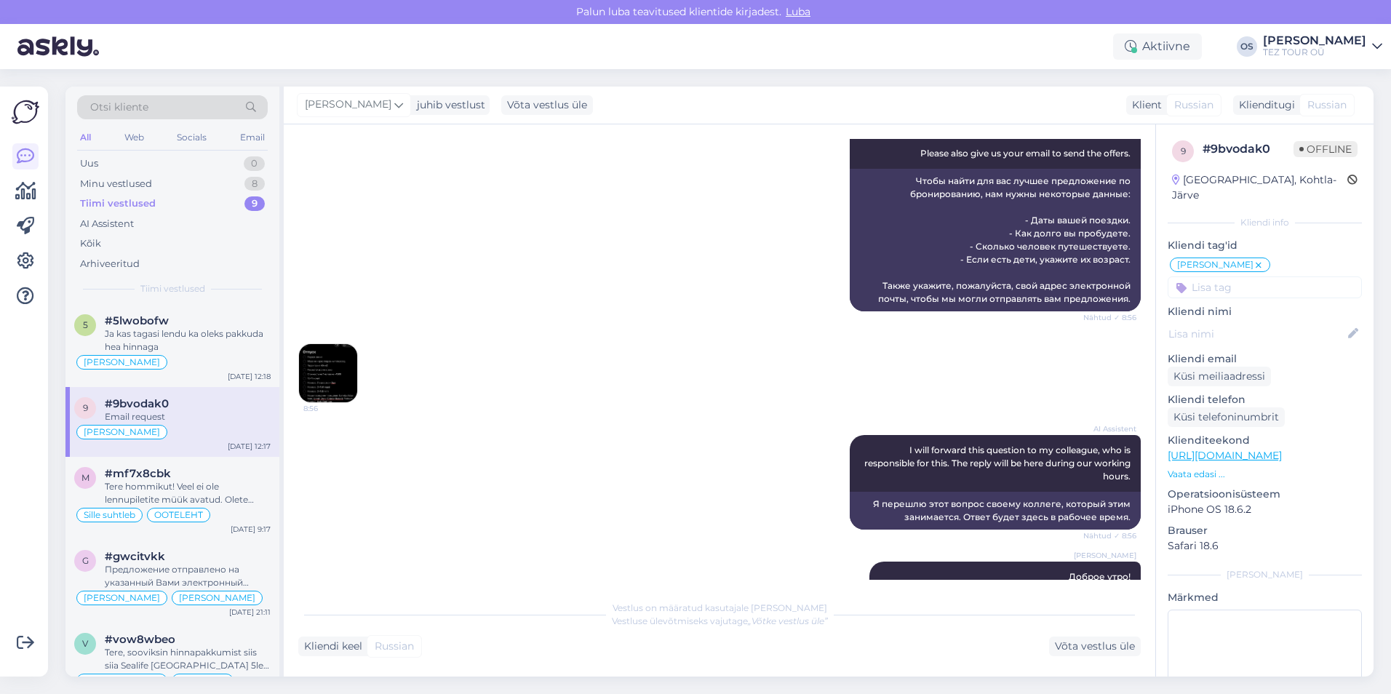
scroll to position [426, 0]
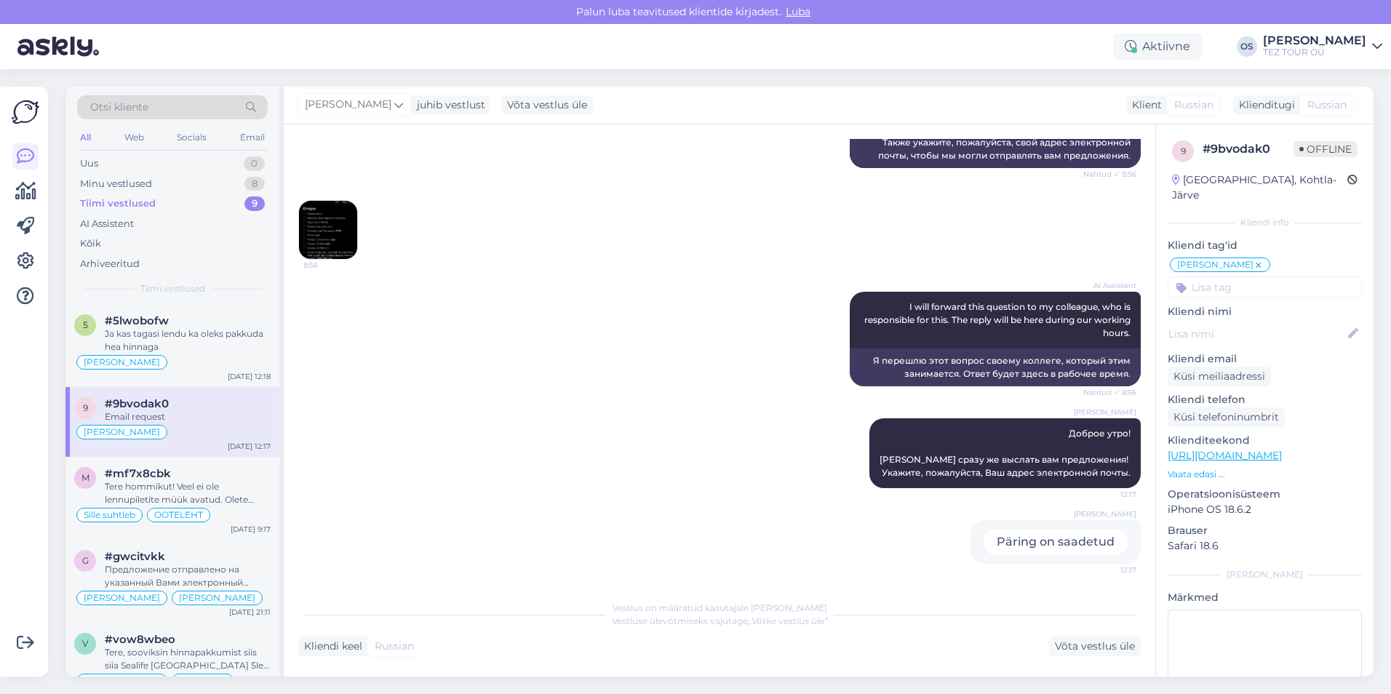
click at [309, 228] on img at bounding box center [328, 230] width 58 height 58
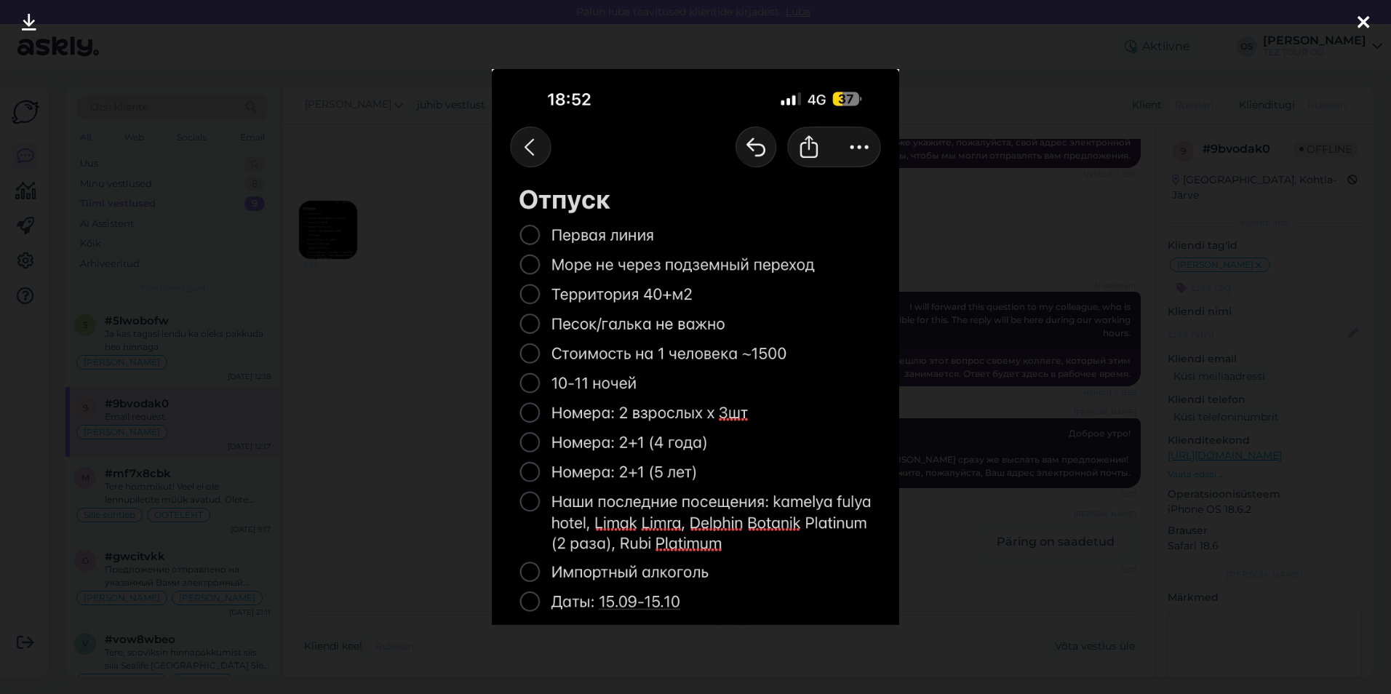
click at [1359, 18] on icon at bounding box center [1363, 23] width 12 height 19
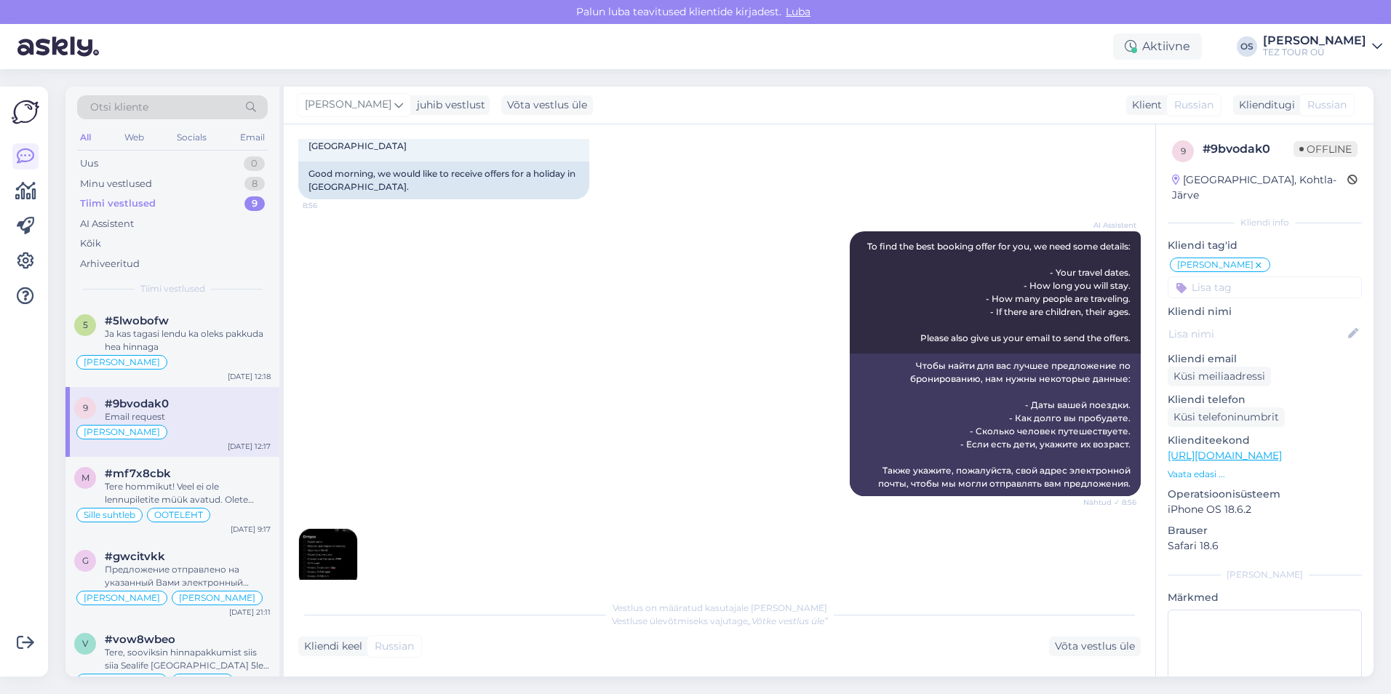
scroll to position [63, 0]
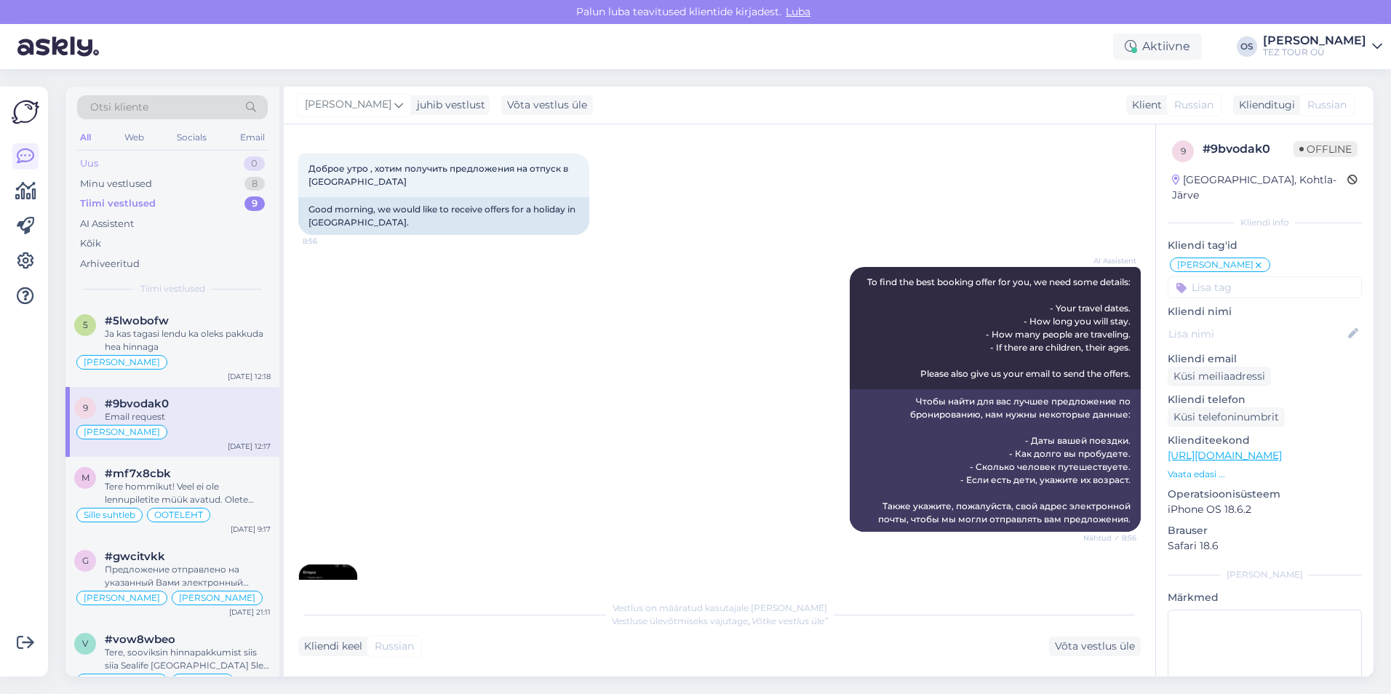
click at [100, 167] on div "Uus 0" at bounding box center [172, 163] width 191 height 20
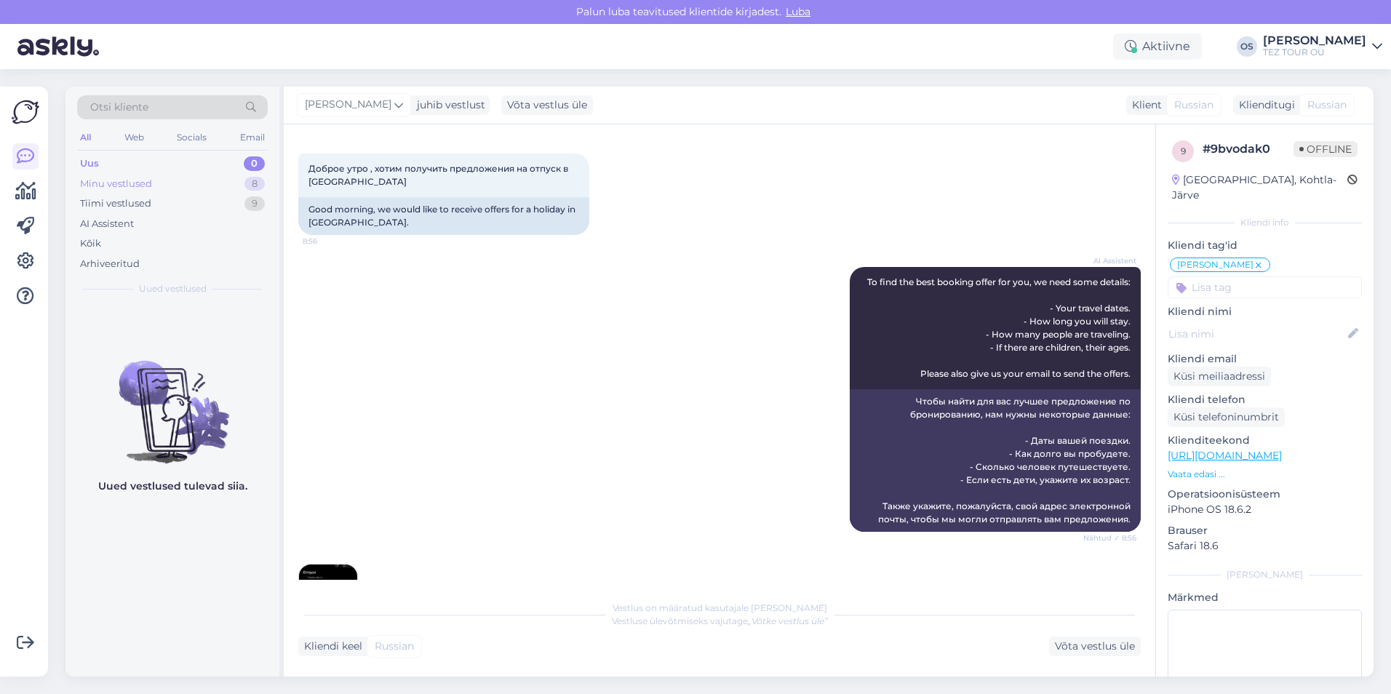
click at [123, 180] on div "Minu vestlused" at bounding box center [116, 184] width 72 height 15
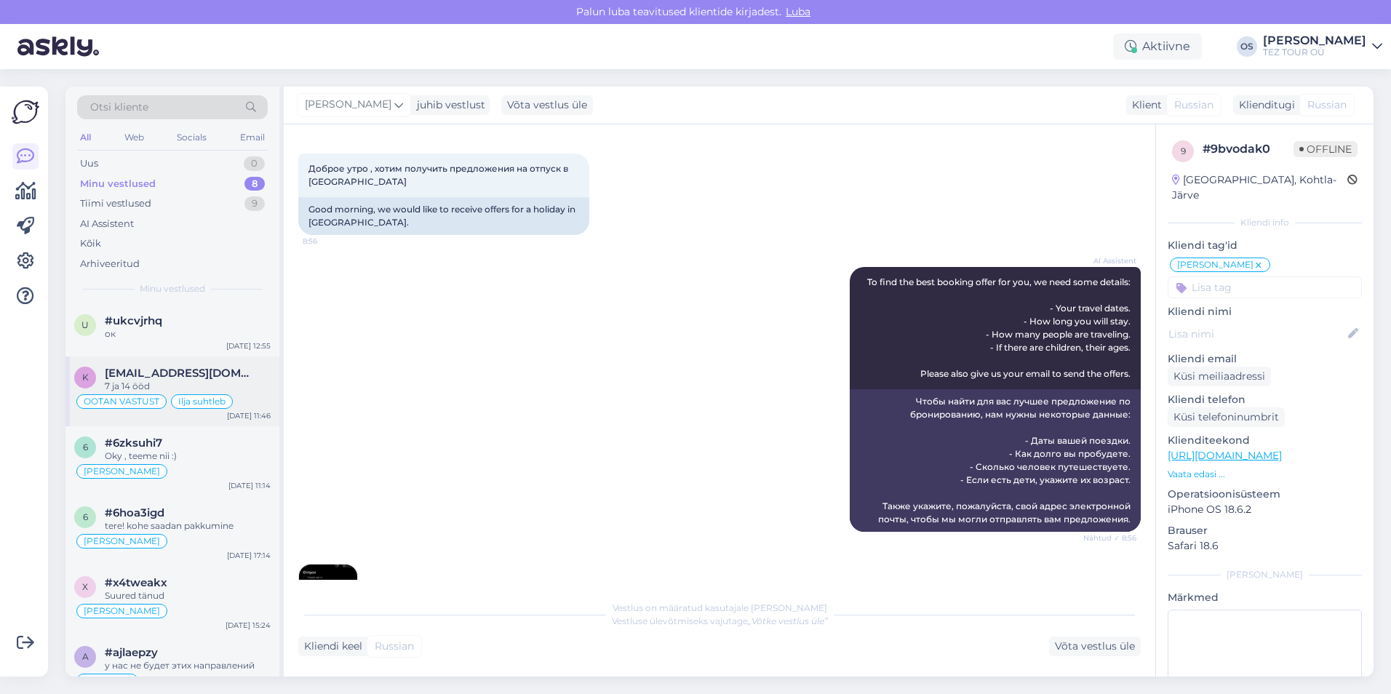
click at [190, 370] on span "[EMAIL_ADDRESS][DOMAIN_NAME]" at bounding box center [180, 373] width 151 height 13
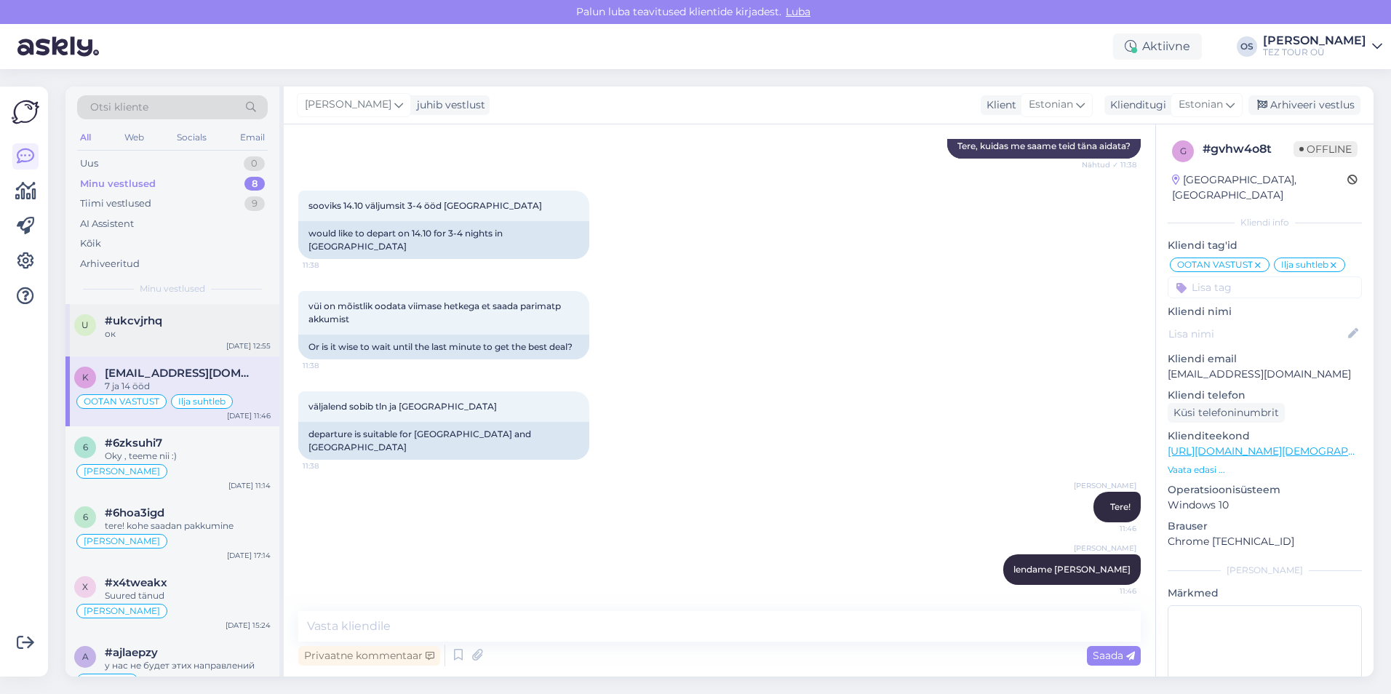
click at [157, 332] on div "ок" at bounding box center [188, 333] width 166 height 13
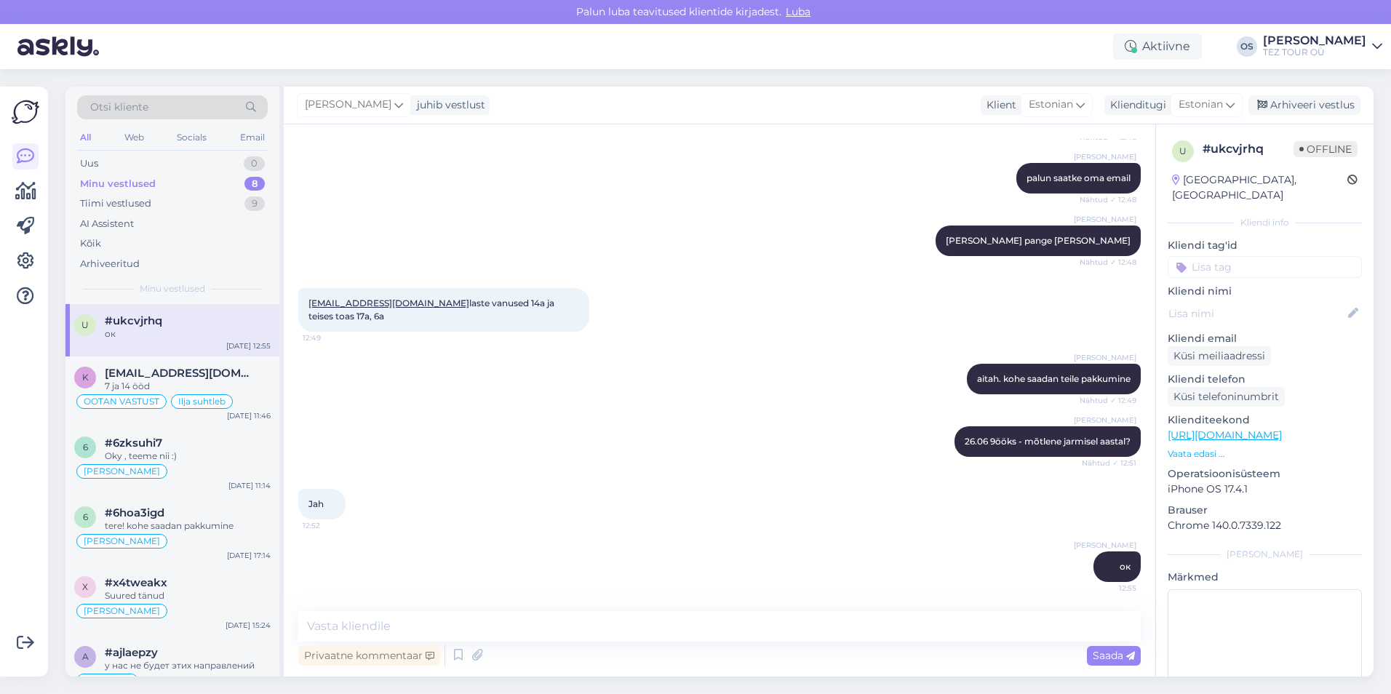
scroll to position [408, 0]
